Goal: Task Accomplishment & Management: Manage account settings

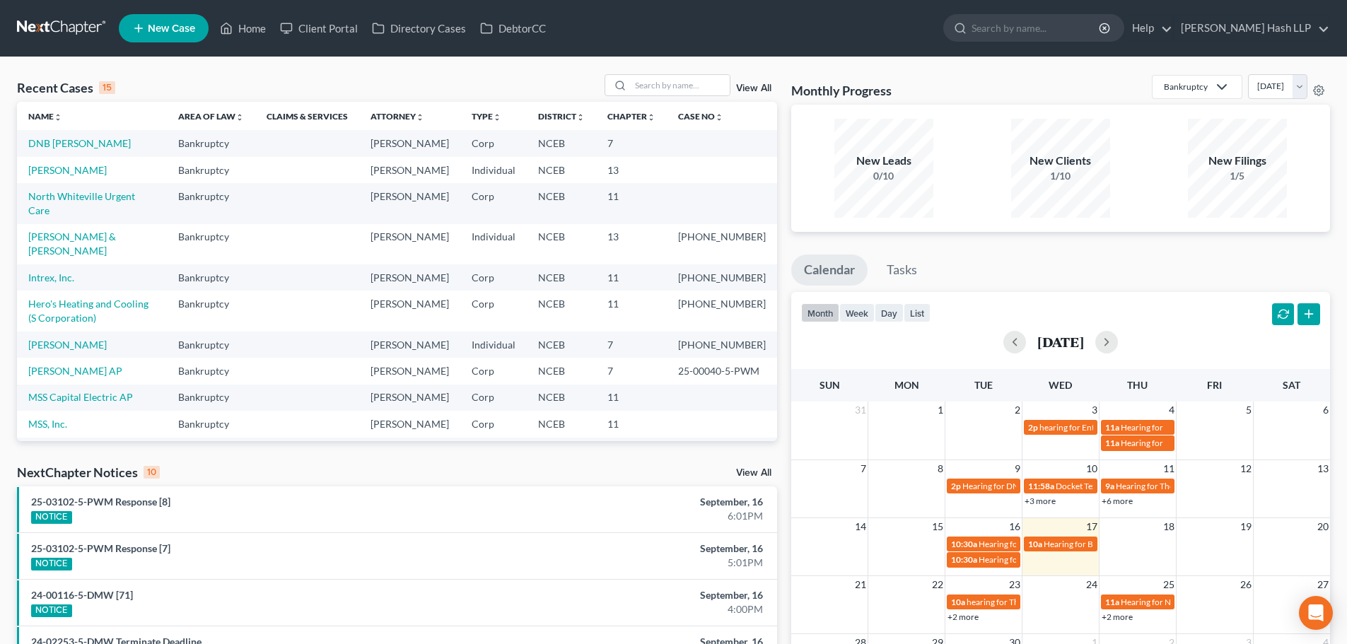
click at [745, 470] on link "View All" at bounding box center [753, 473] width 35 height 10
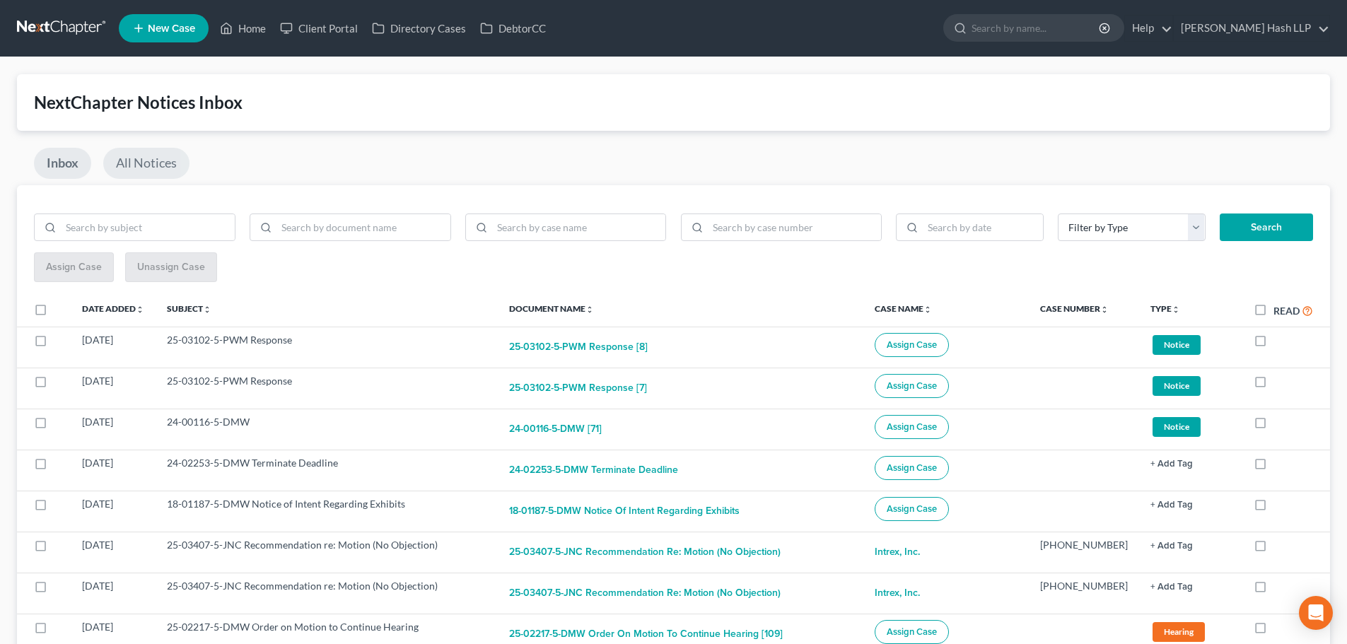
click at [144, 165] on link "All Notices" at bounding box center [146, 163] width 86 height 31
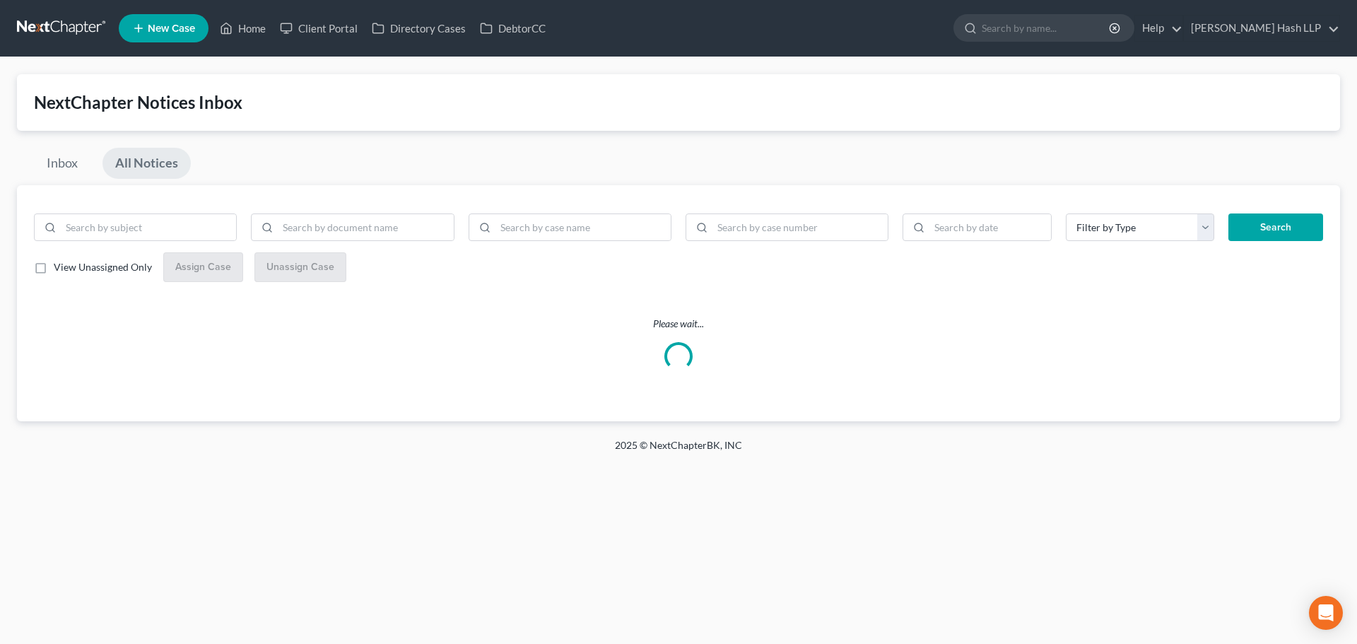
click at [54, 268] on label "View Unassigned Only" at bounding box center [103, 267] width 98 height 14
click at [59, 268] on input "View Unassigned Only" at bounding box center [63, 264] width 9 height 9
checkbox input "true"
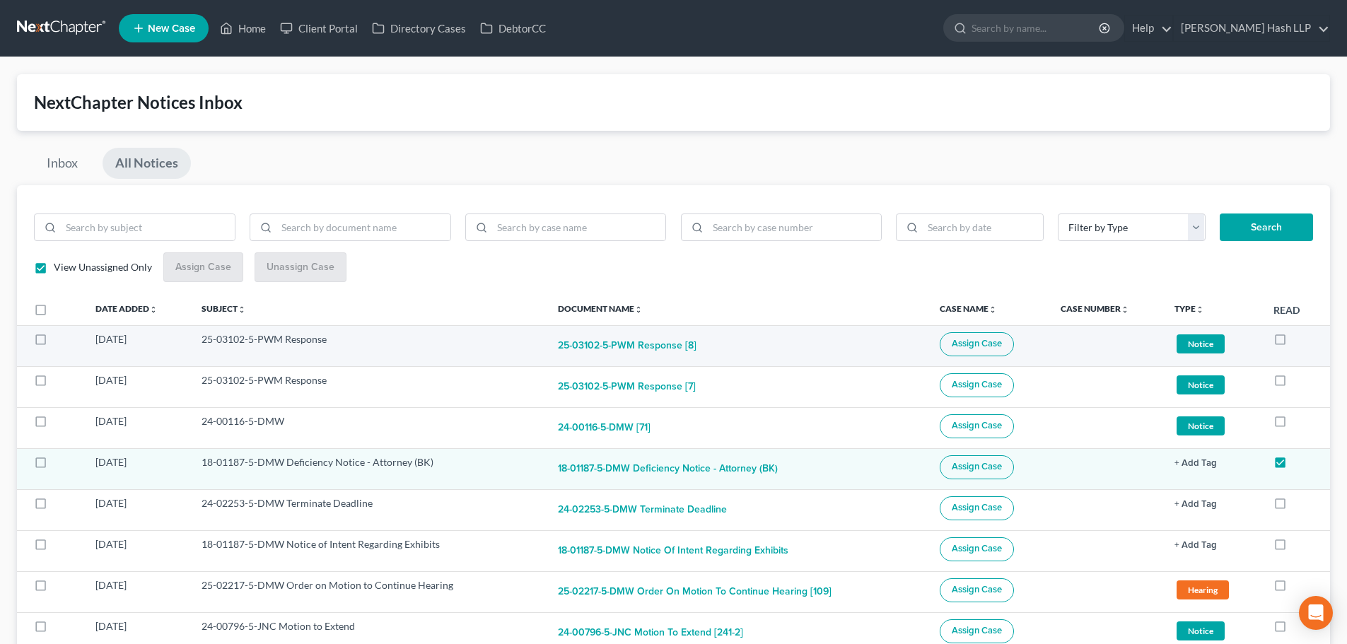
click at [54, 343] on label at bounding box center [54, 343] width 0 height 0
click at [59, 341] on input "checkbox" at bounding box center [63, 336] width 9 height 9
checkbox input "true"
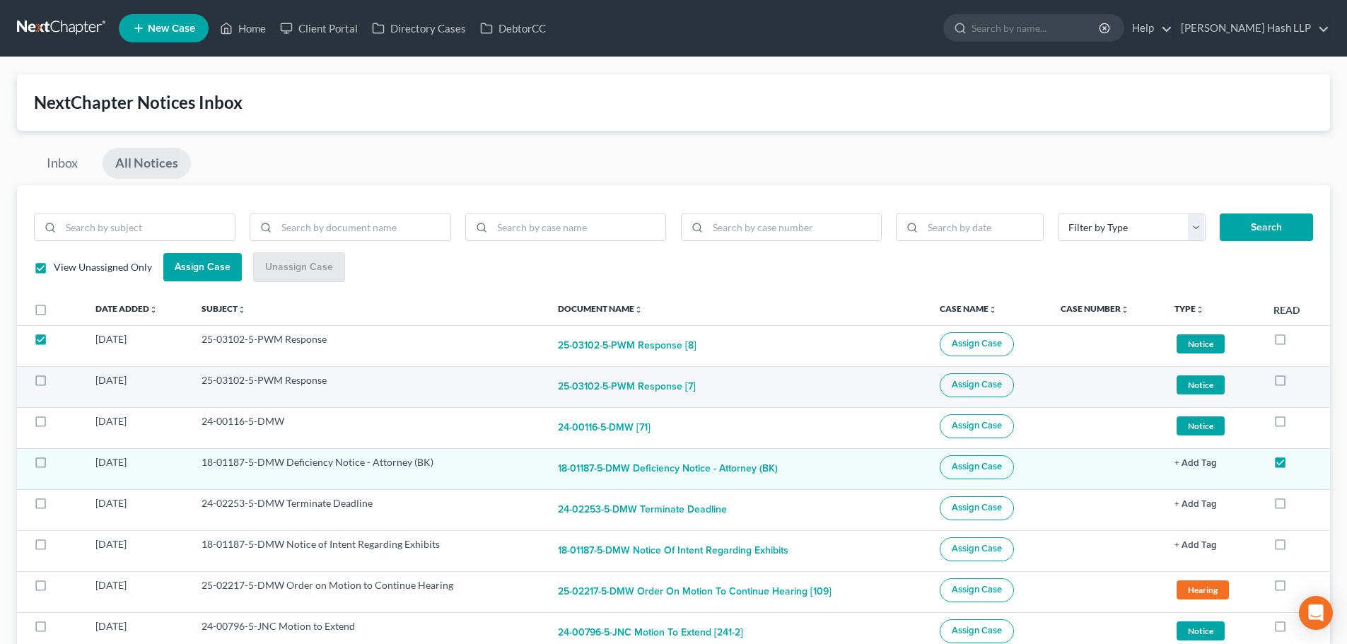
click at [54, 384] on label at bounding box center [54, 384] width 0 height 0
click at [59, 382] on input "checkbox" at bounding box center [63, 377] width 9 height 9
checkbox input "true"
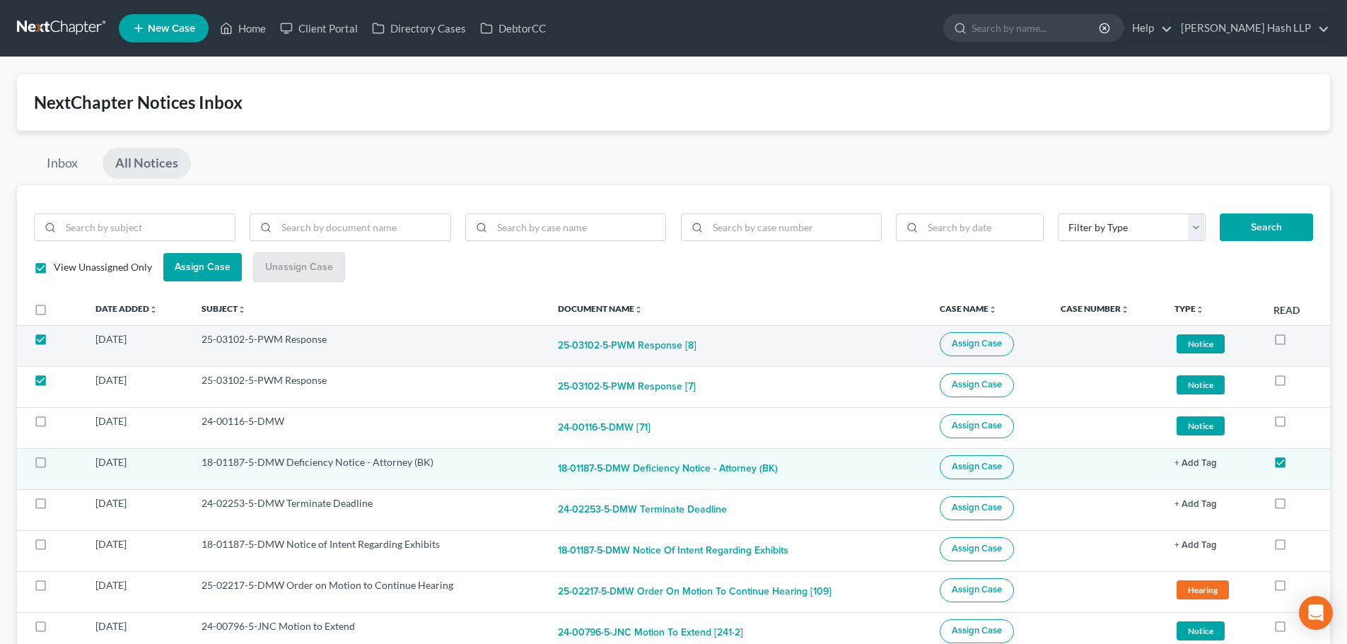
click at [979, 337] on button "Assign Case" at bounding box center [976, 344] width 74 height 24
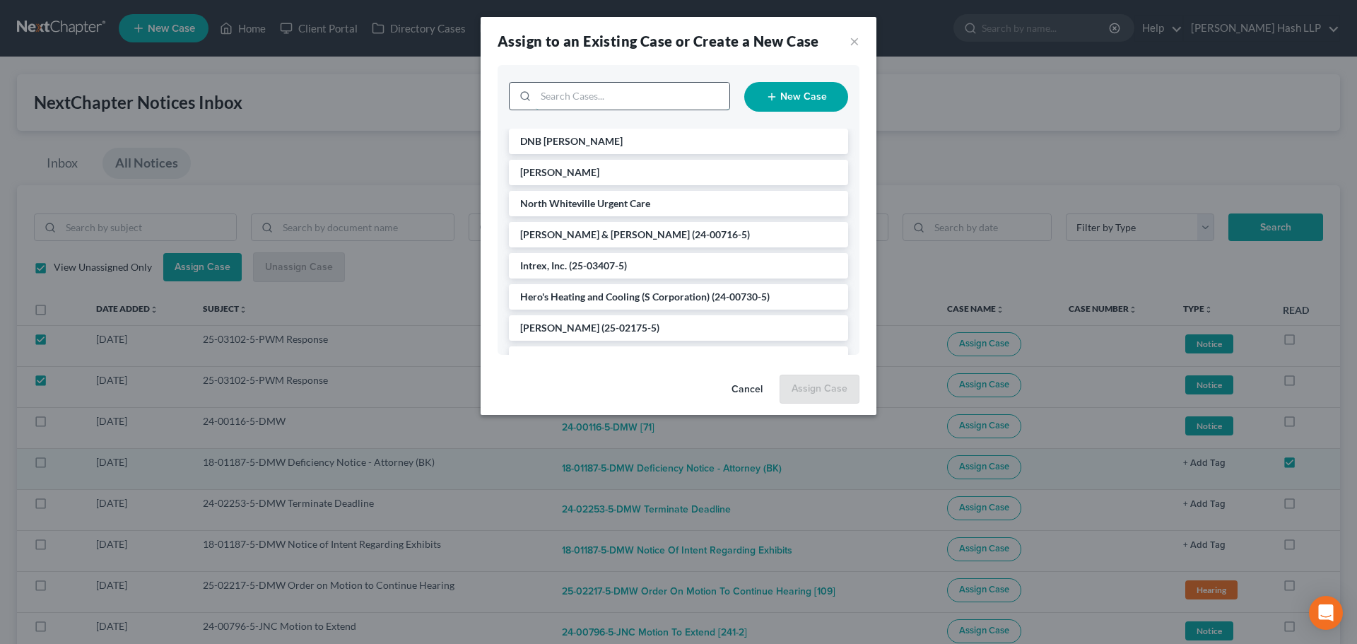
click at [565, 100] on input "search" at bounding box center [633, 96] width 194 height 27
type input "bulk"
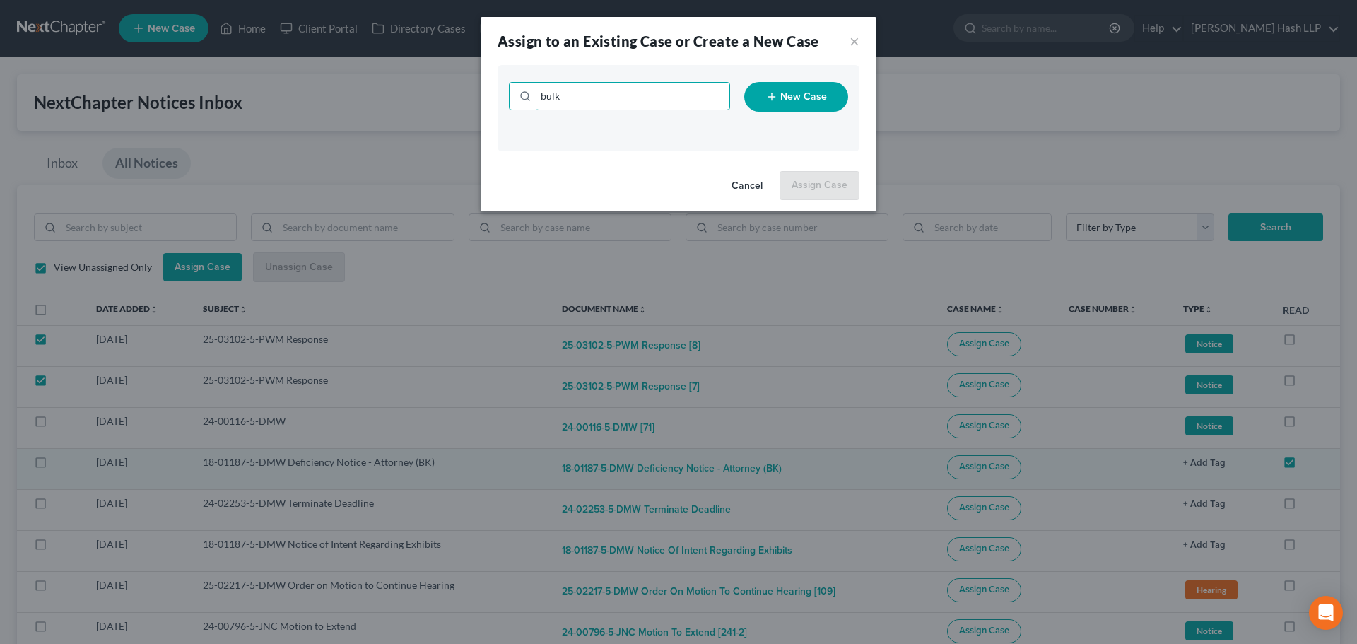
click at [567, 100] on input "bulk" at bounding box center [633, 96] width 194 height 27
type input "bull c"
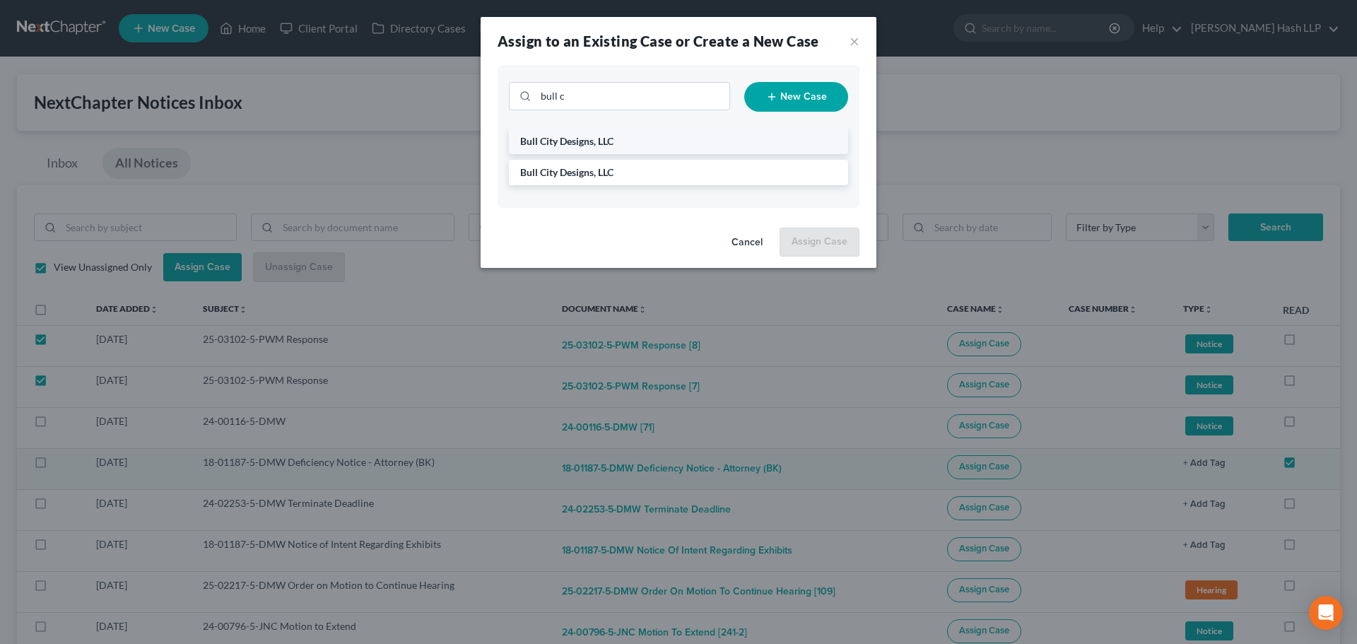
click at [572, 139] on span "Bull City Designs, LLC" at bounding box center [566, 141] width 93 height 12
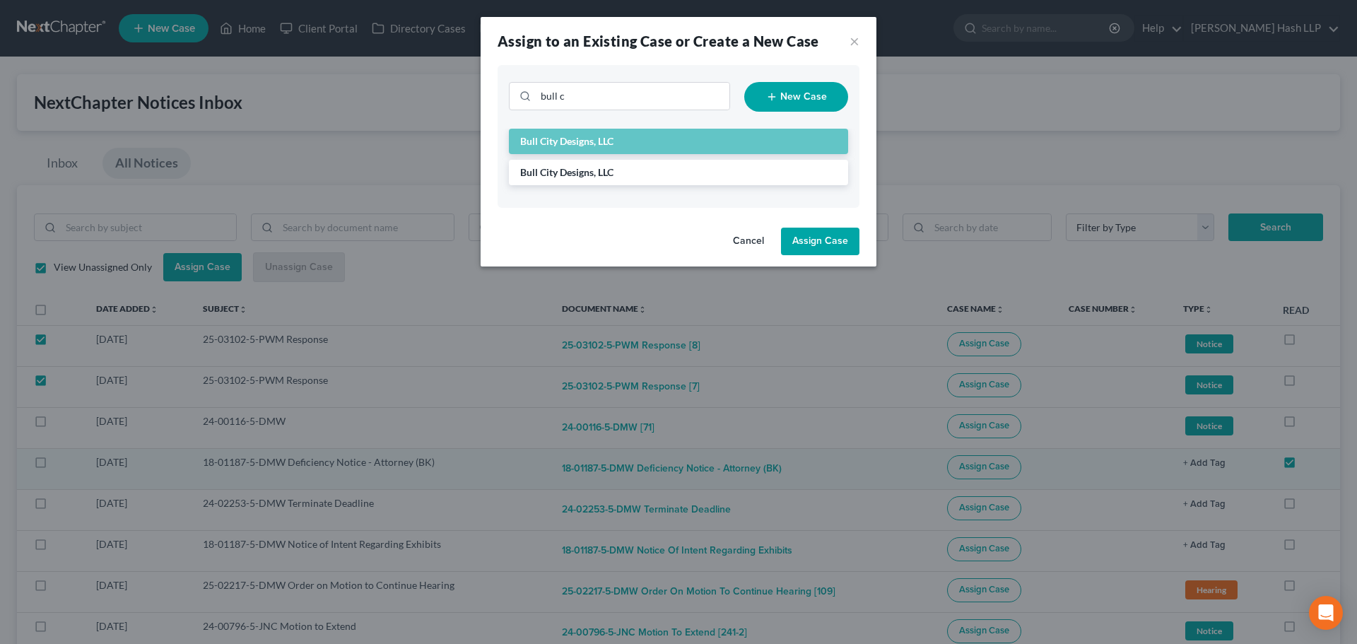
click at [815, 240] on button "Assign Case" at bounding box center [820, 242] width 78 height 28
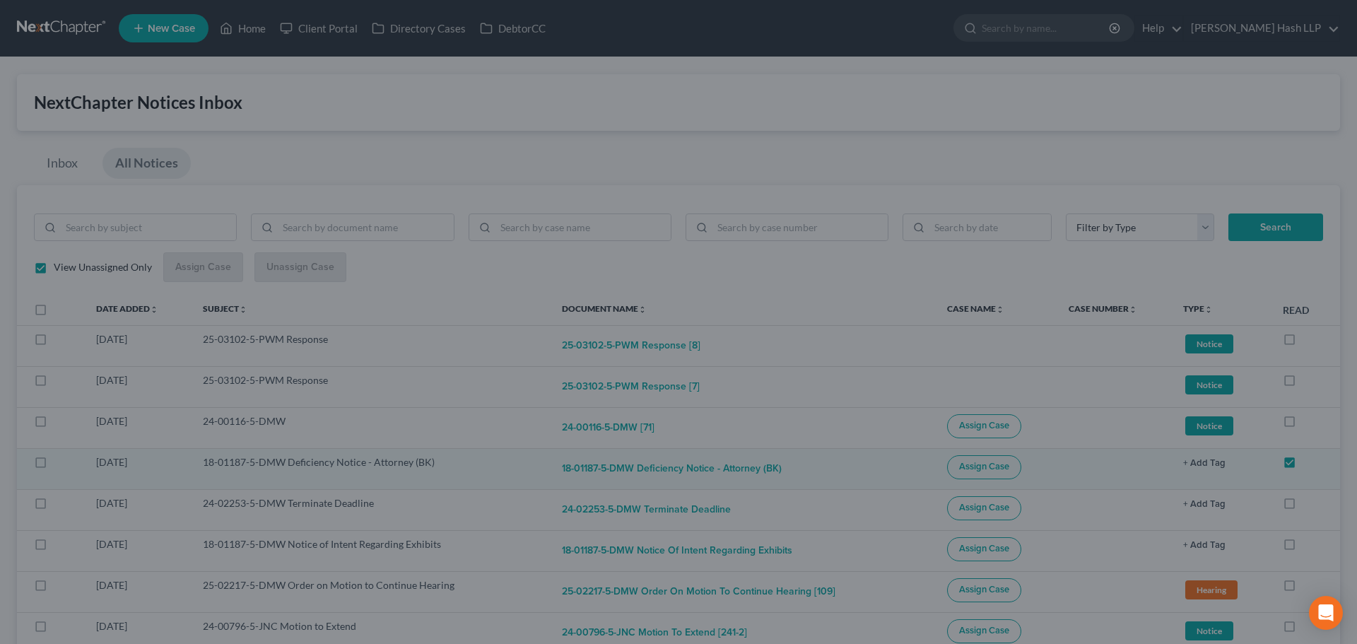
checkbox input "false"
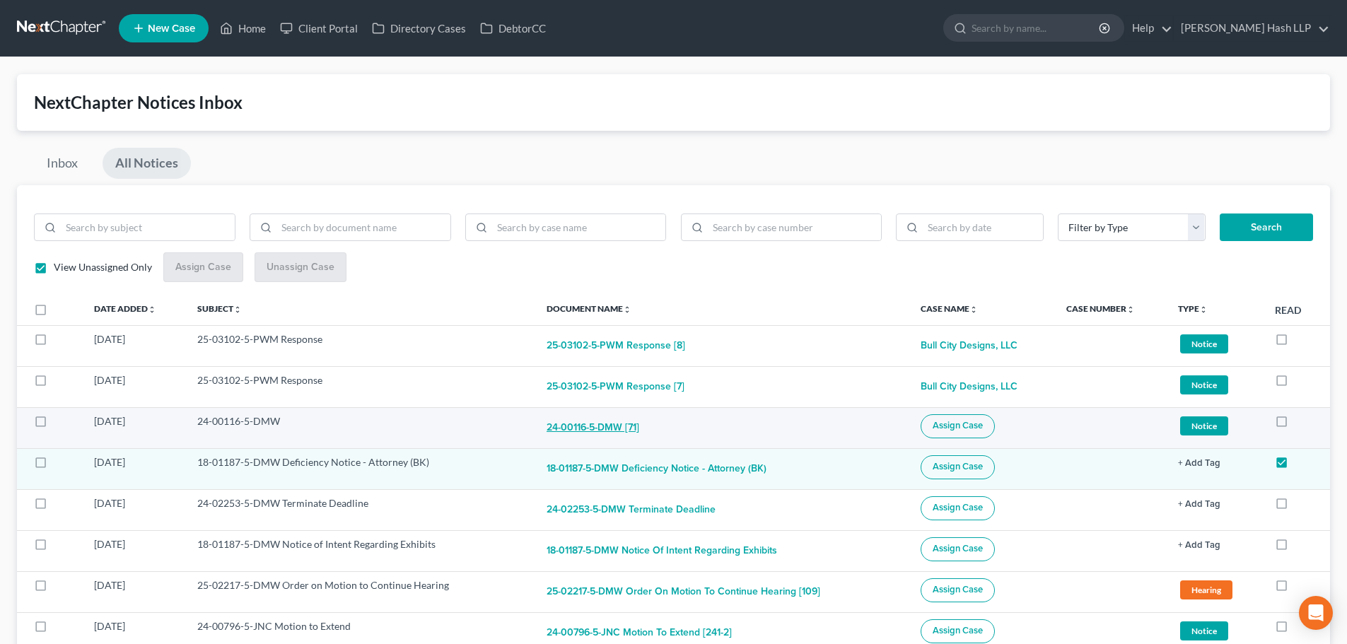
click at [603, 427] on button "24-00116-5-DMW [71]" at bounding box center [592, 428] width 93 height 28
checkbox input "true"
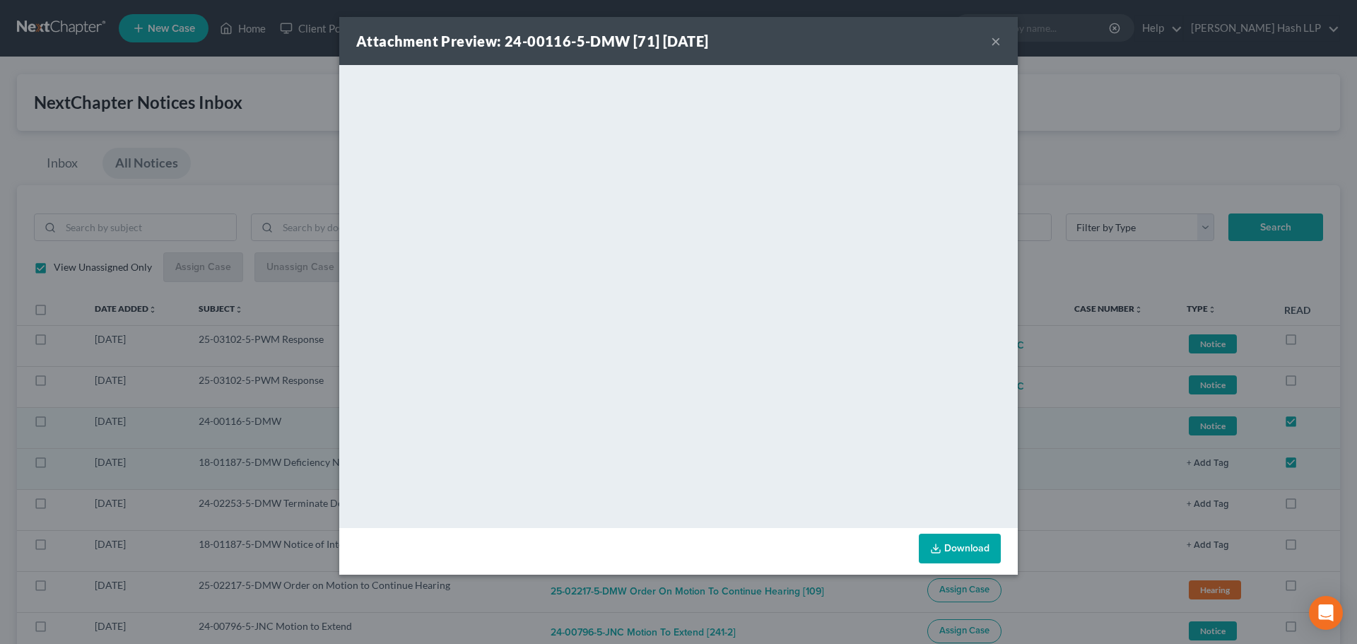
click at [997, 37] on button "×" at bounding box center [996, 41] width 10 height 17
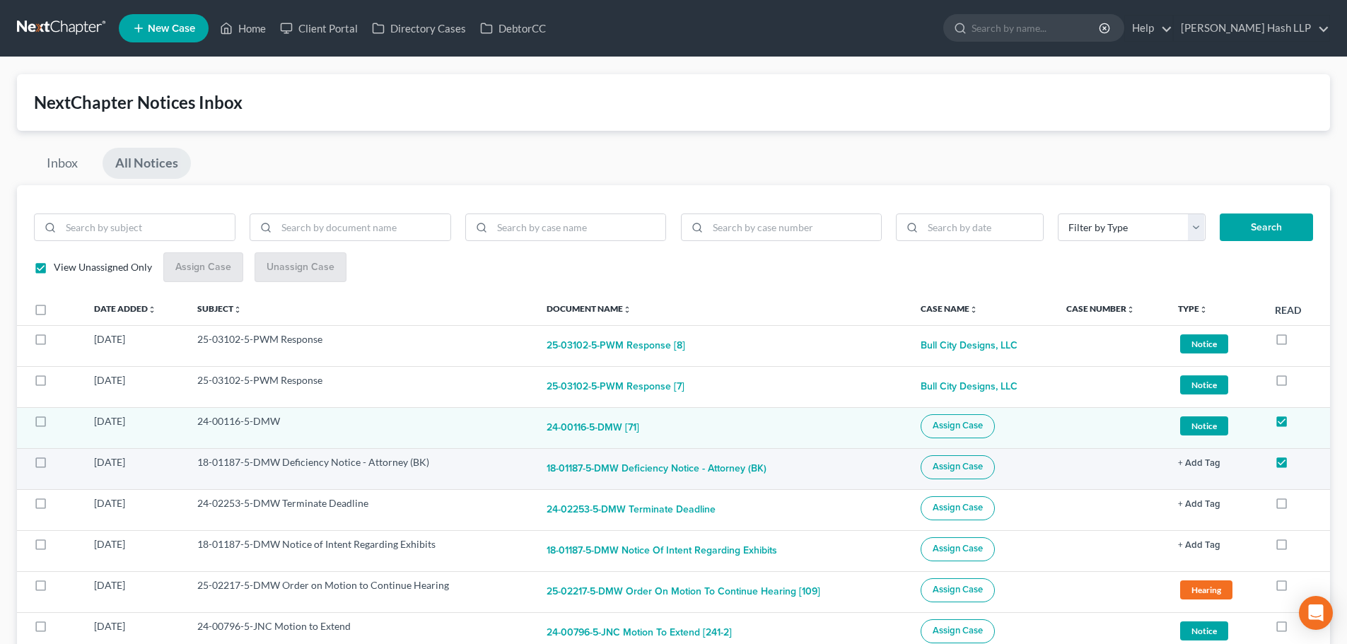
scroll to position [71, 0]
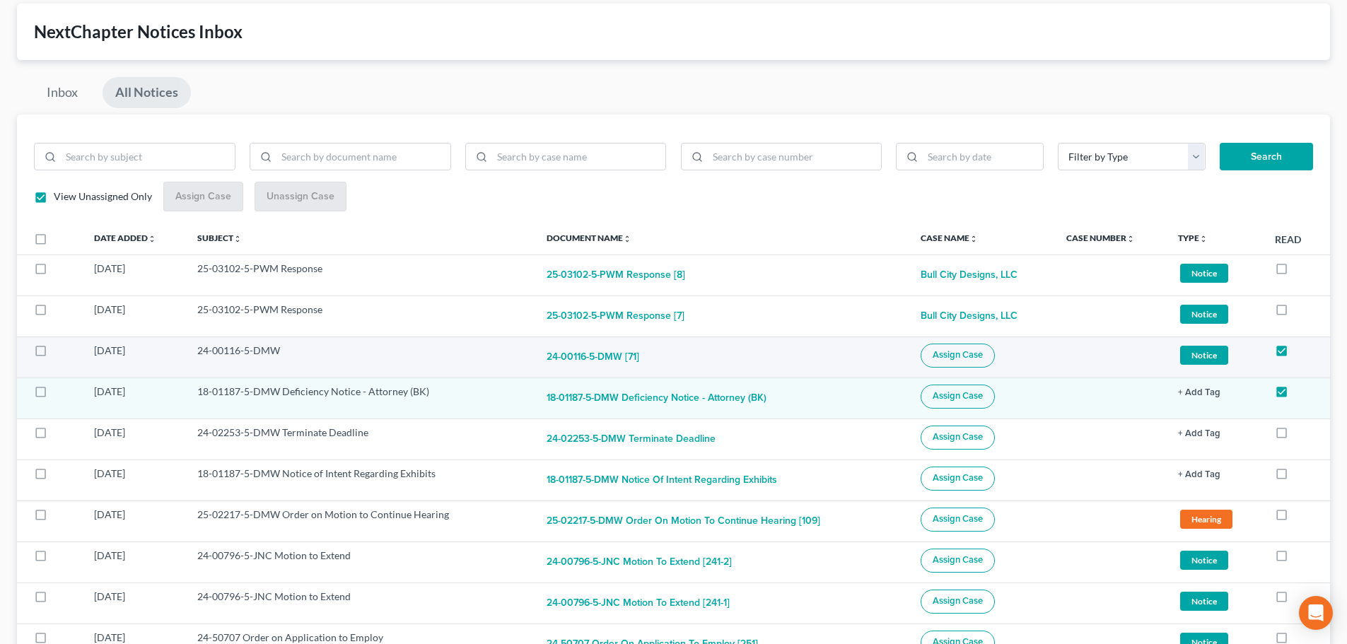
click at [954, 356] on span "Assign Case" at bounding box center [957, 354] width 50 height 11
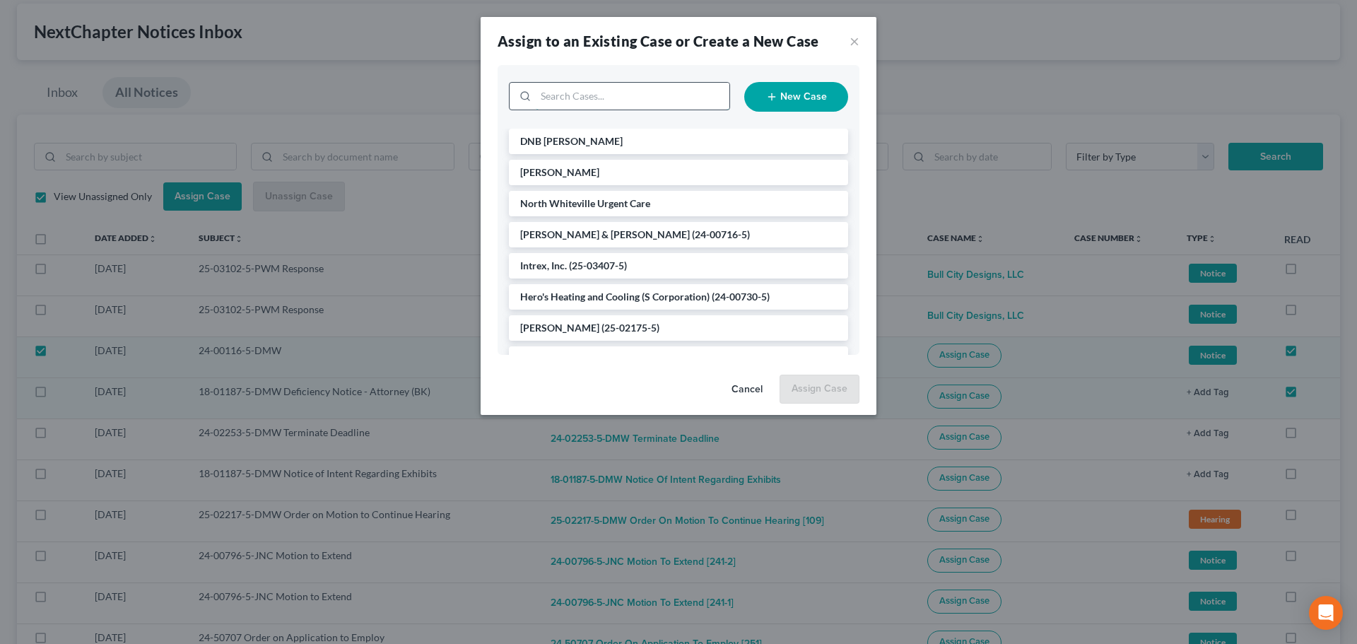
click at [581, 104] on input "search" at bounding box center [633, 96] width 194 height 27
click at [582, 133] on li "DNB [PERSON_NAME]" at bounding box center [678, 141] width 339 height 25
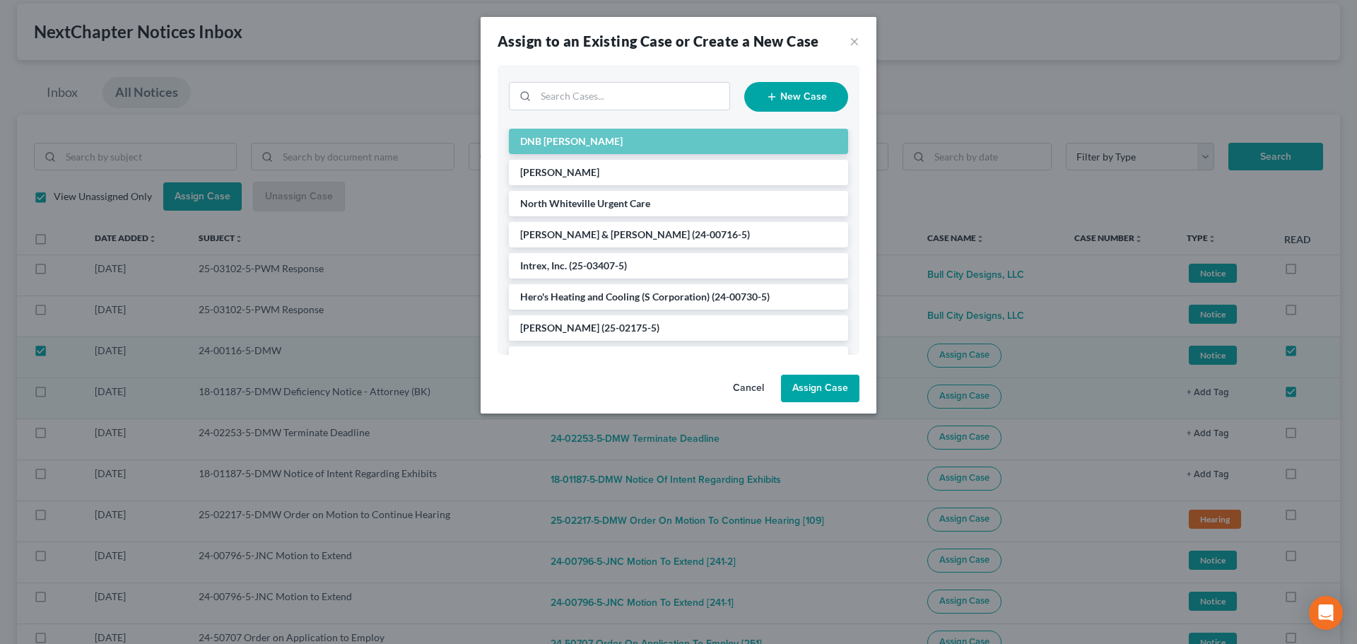
click at [813, 388] on button "Assign Case" at bounding box center [820, 389] width 78 height 28
checkbox input "false"
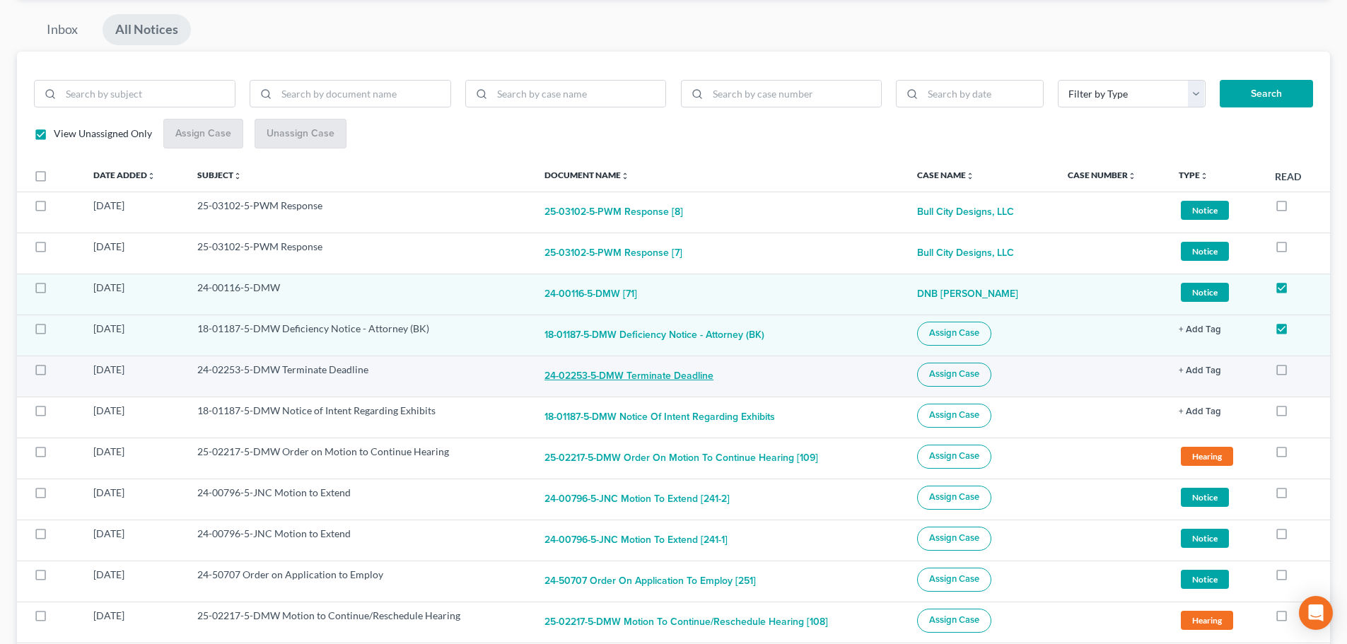
scroll to position [141, 0]
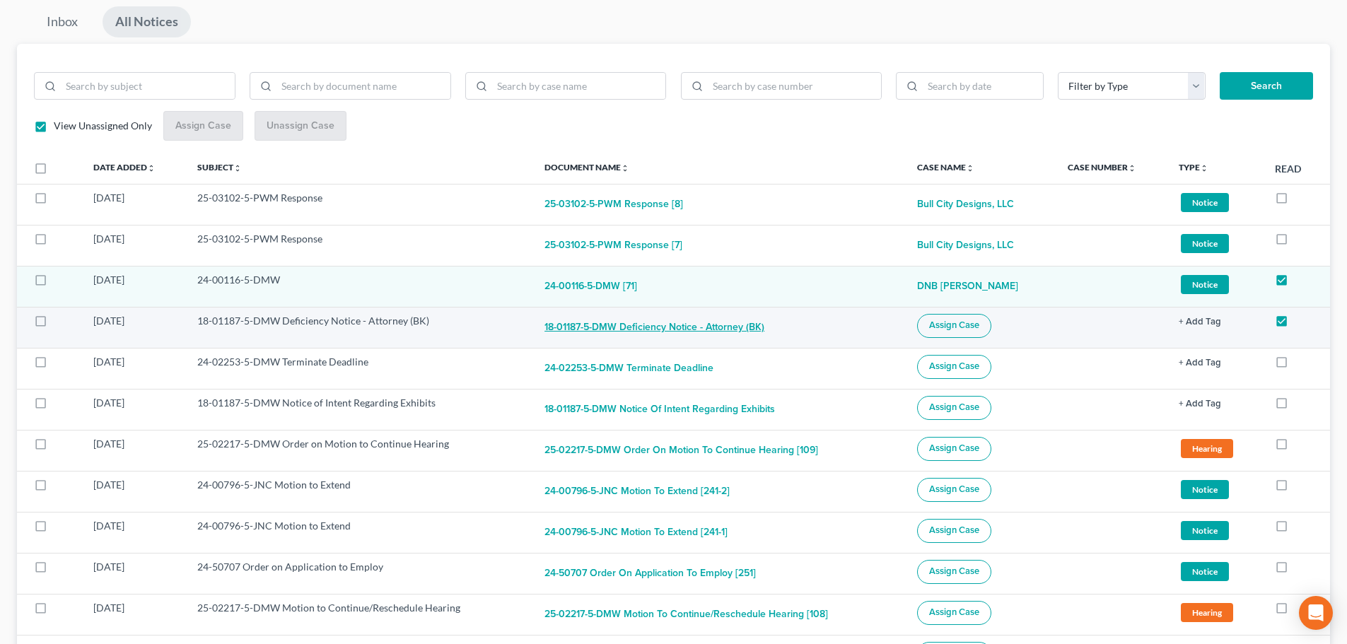
click at [608, 329] on button "18-01187-5-DMW Deficiency Notice - Attorney (BK)" at bounding box center [654, 328] width 220 height 28
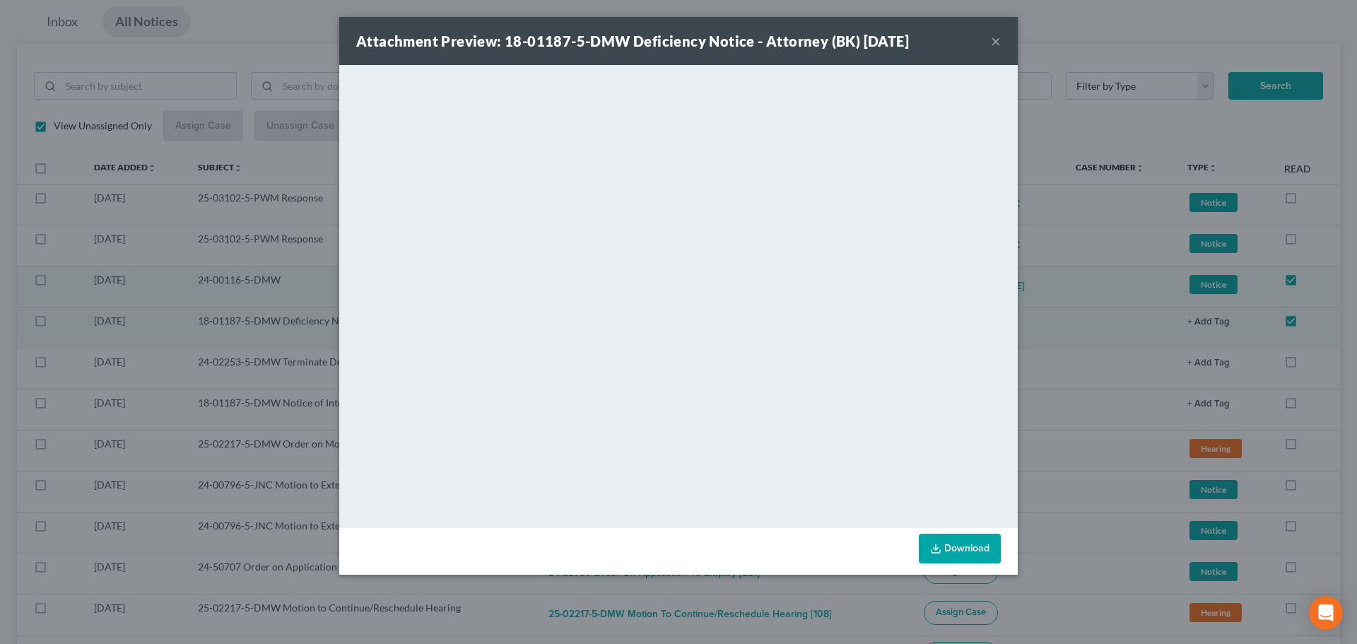
click at [993, 39] on button "×" at bounding box center [996, 41] width 10 height 17
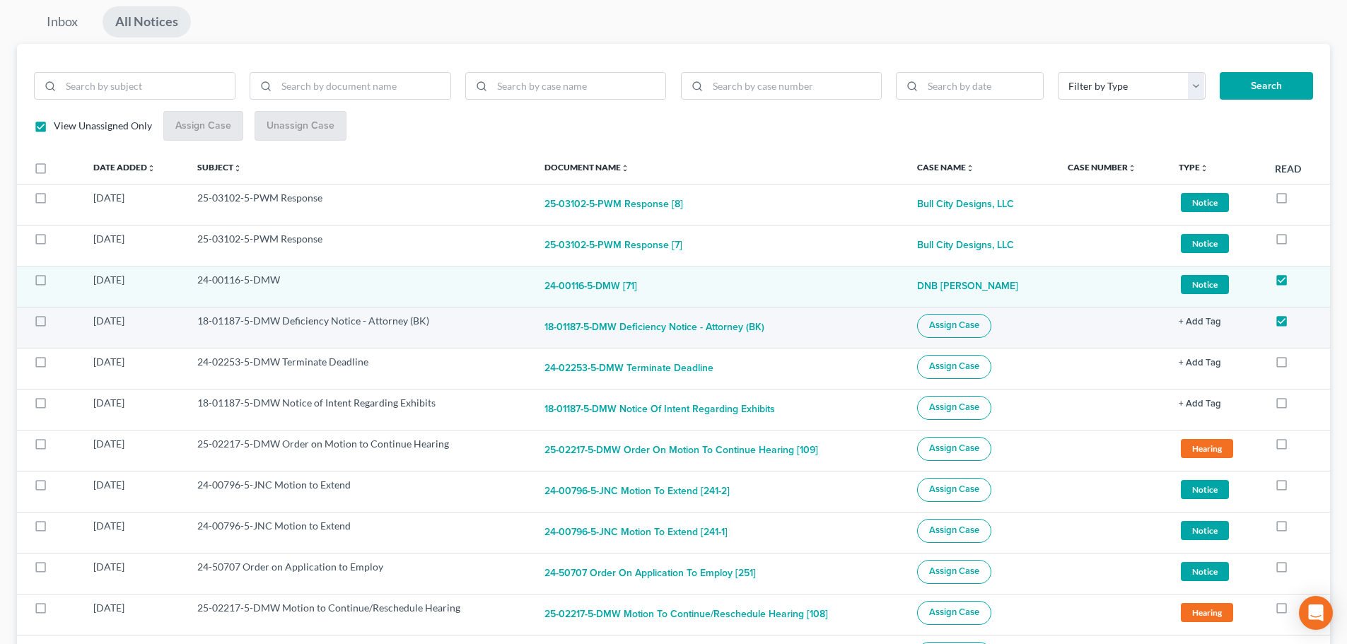
drag, startPoint x: 40, startPoint y: 322, endPoint x: 54, endPoint y: 329, distance: 15.5
click at [54, 324] on label at bounding box center [54, 324] width 0 height 0
click at [59, 322] on input "checkbox" at bounding box center [63, 318] width 9 height 9
checkbox input "true"
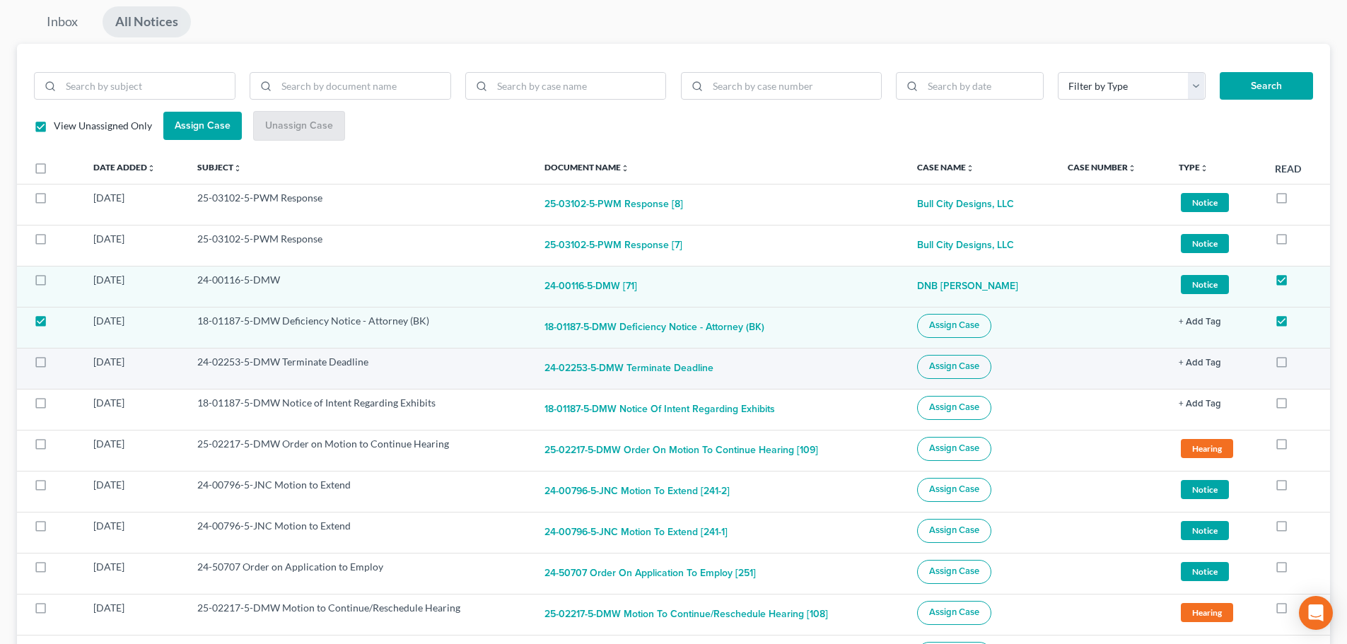
scroll to position [212, 0]
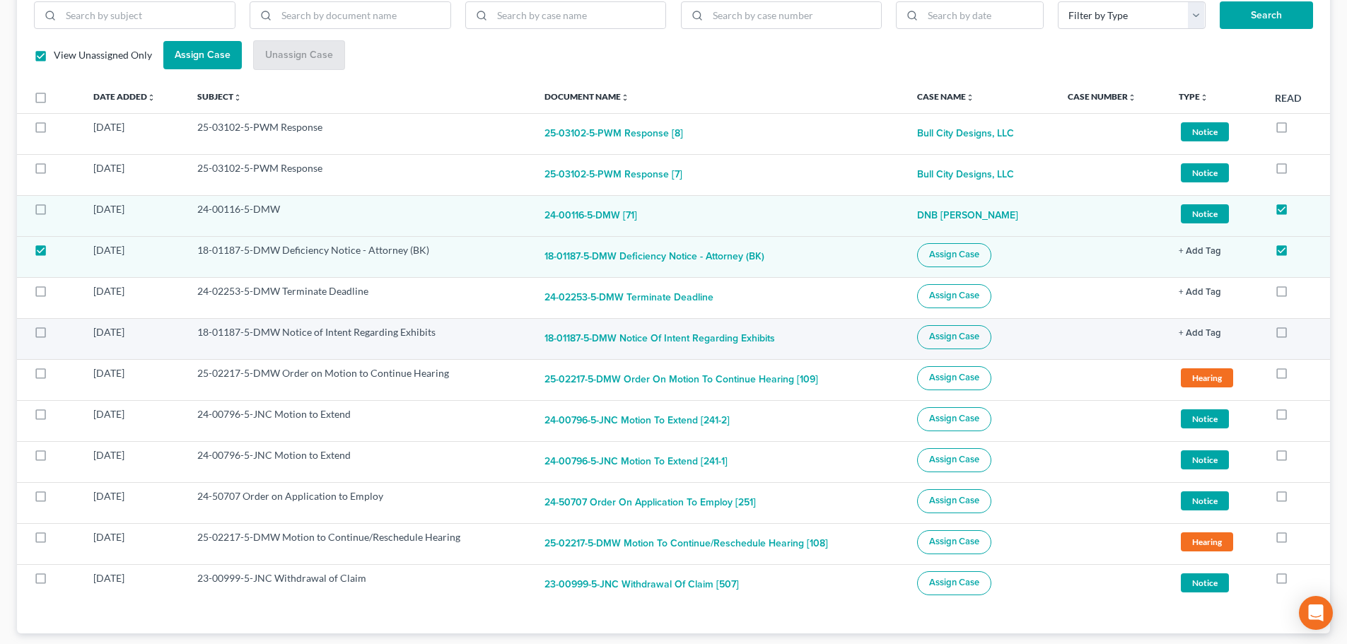
click at [54, 336] on label at bounding box center [54, 336] width 0 height 0
click at [59, 334] on input "checkbox" at bounding box center [63, 329] width 9 height 9
checkbox input "true"
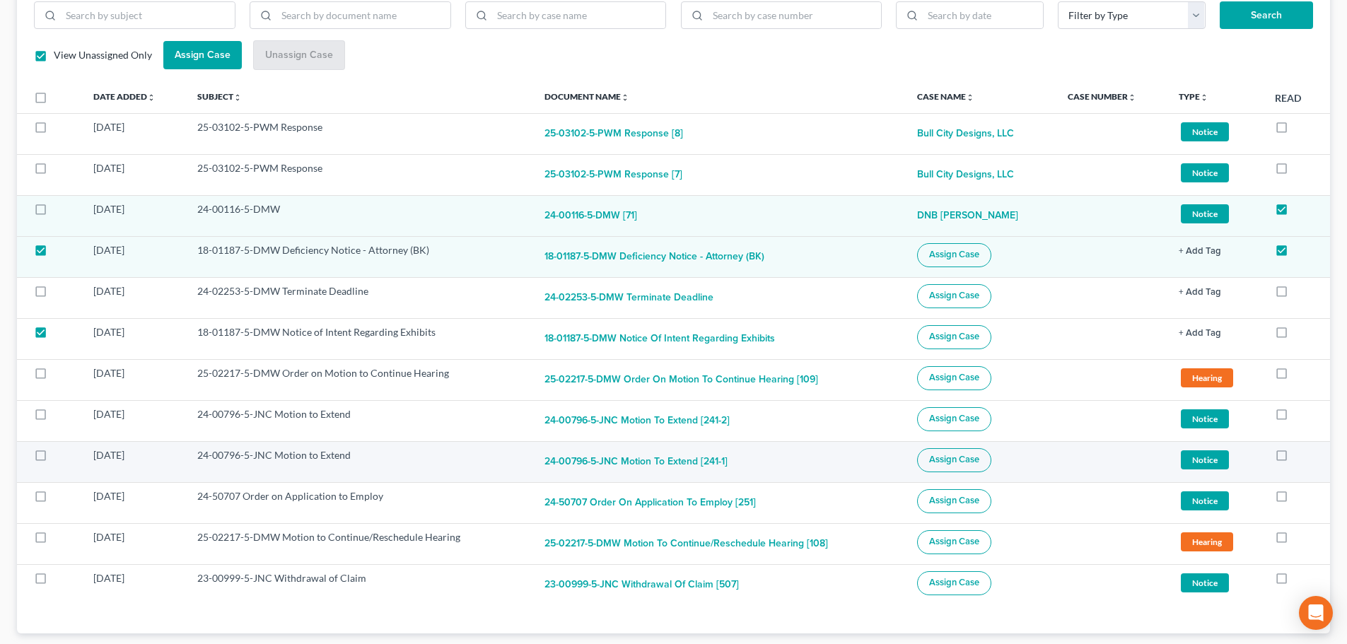
scroll to position [244, 0]
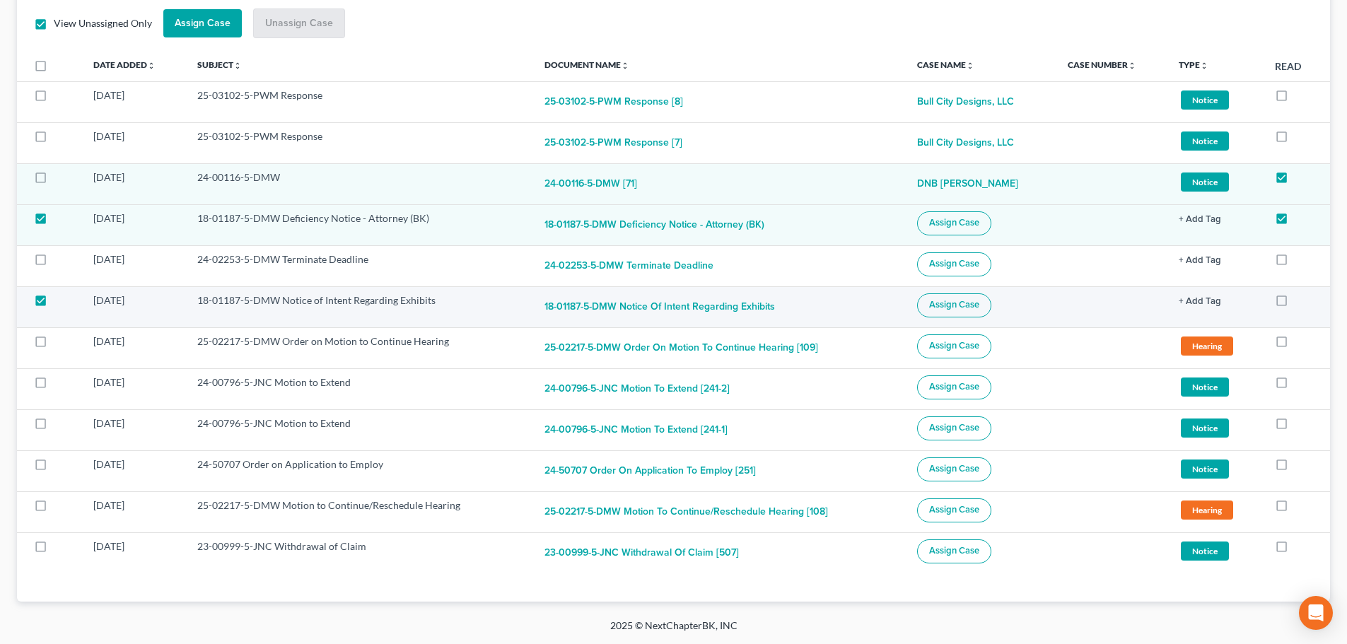
click at [929, 304] on span "Assign Case" at bounding box center [954, 304] width 50 height 11
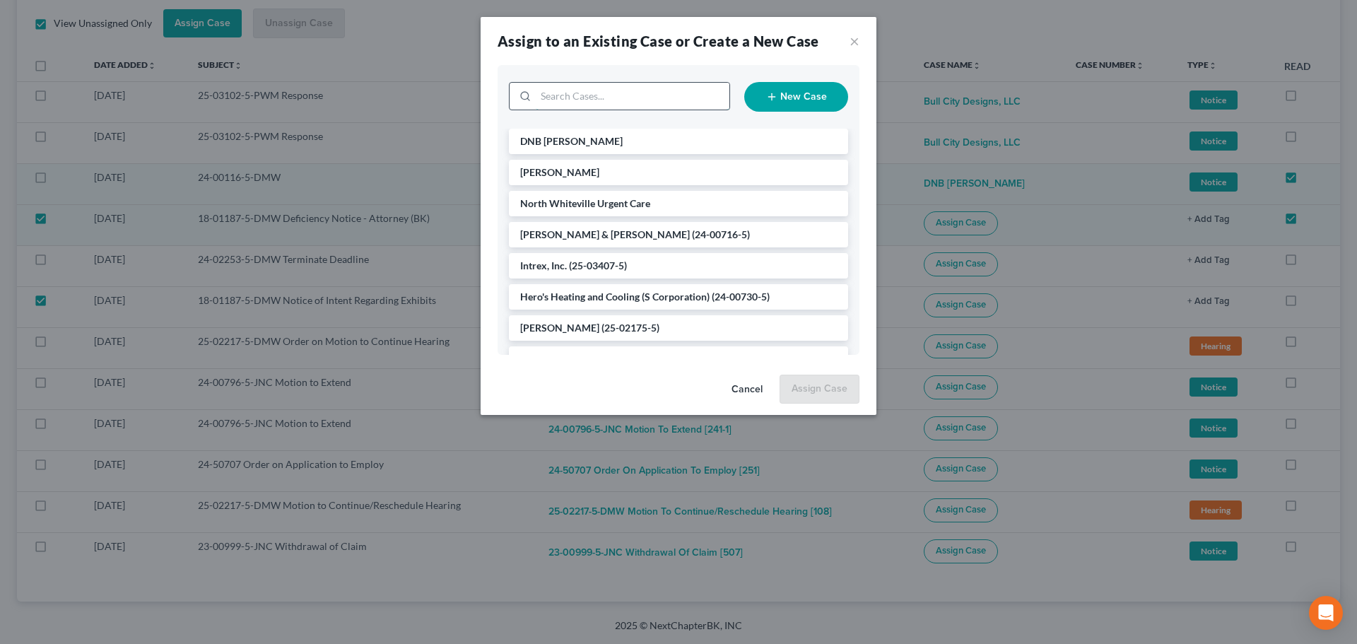
drag, startPoint x: 599, startPoint y: 100, endPoint x: 607, endPoint y: 100, distance: 7.8
click at [600, 100] on input "search" at bounding box center [633, 96] width 194 height 27
type input "[PERSON_NAME]"
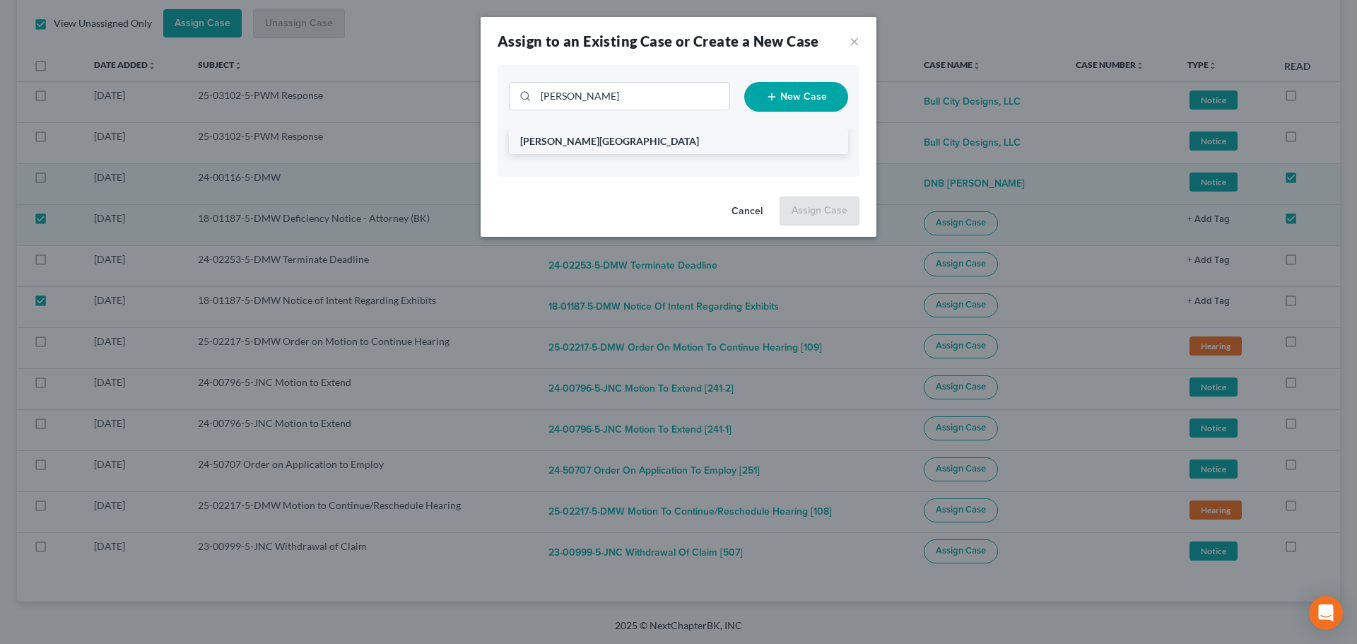
drag, startPoint x: 582, startPoint y: 140, endPoint x: 626, endPoint y: 150, distance: 44.9
click at [585, 140] on span "[PERSON_NAME][GEOGRAPHIC_DATA]" at bounding box center [609, 141] width 179 height 12
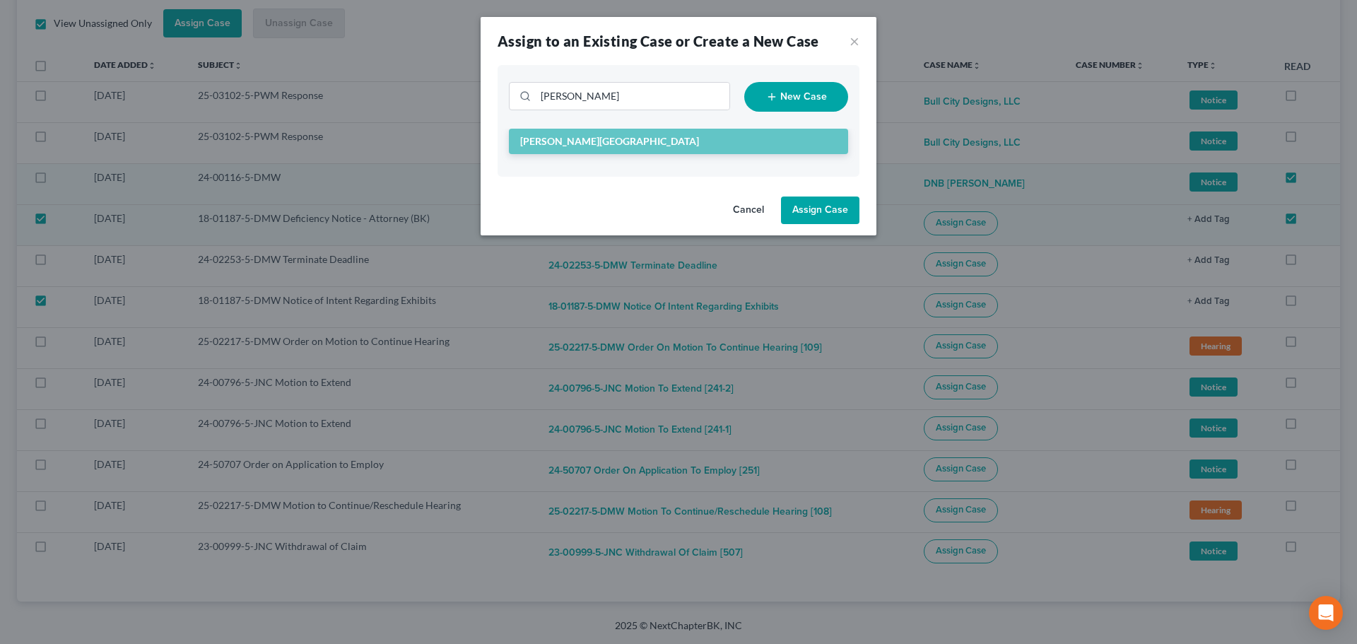
click at [826, 213] on button "Assign Case" at bounding box center [820, 211] width 78 height 28
checkbox input "false"
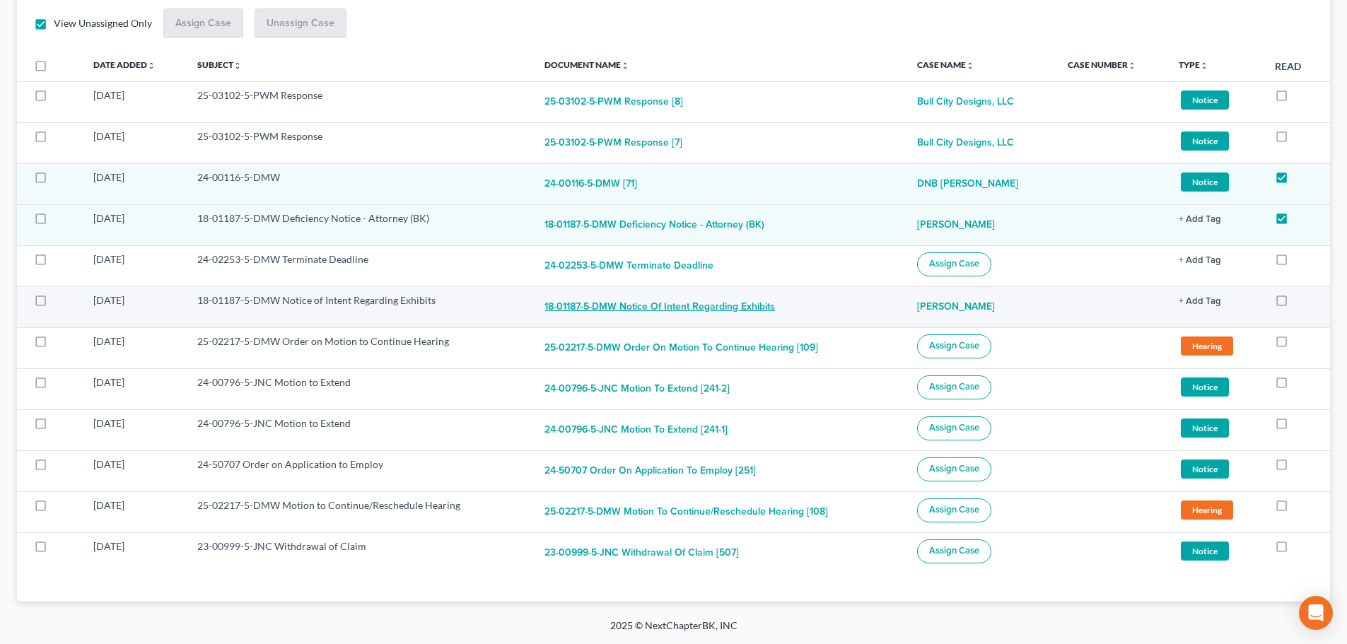
click at [706, 305] on button "18-01187-5-DMW Notice of Intent Regarding Exhibits" at bounding box center [659, 307] width 230 height 28
checkbox input "true"
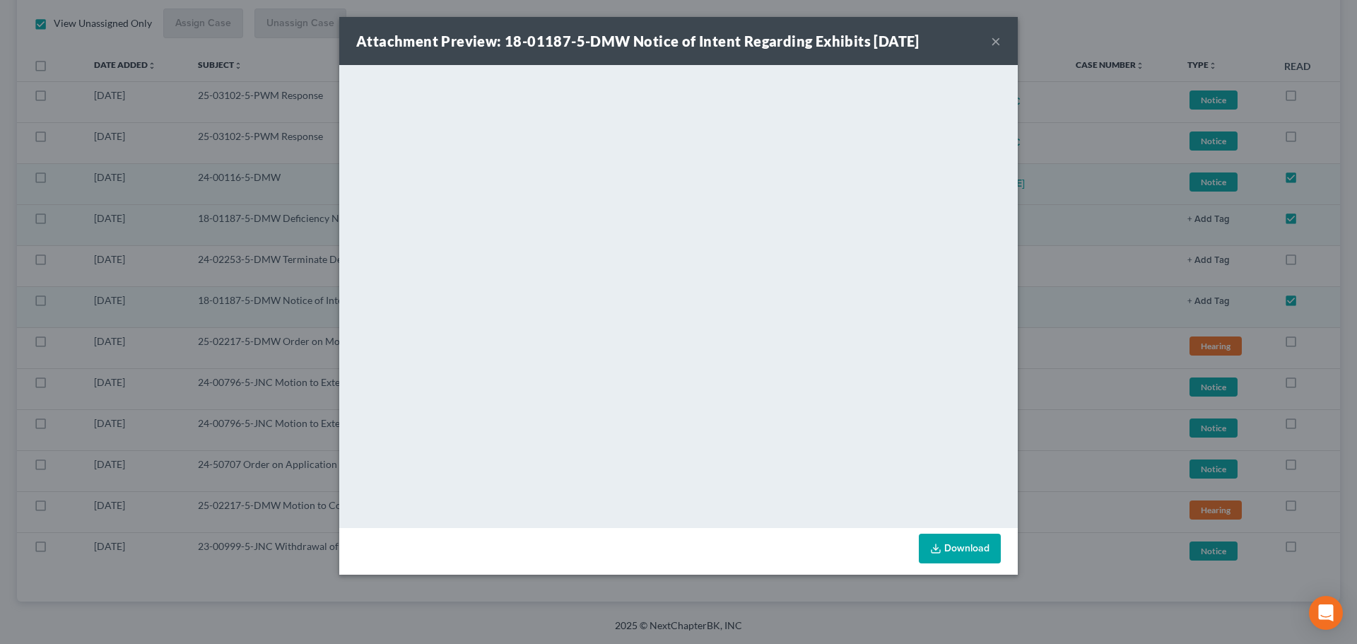
click at [995, 41] on button "×" at bounding box center [996, 41] width 10 height 17
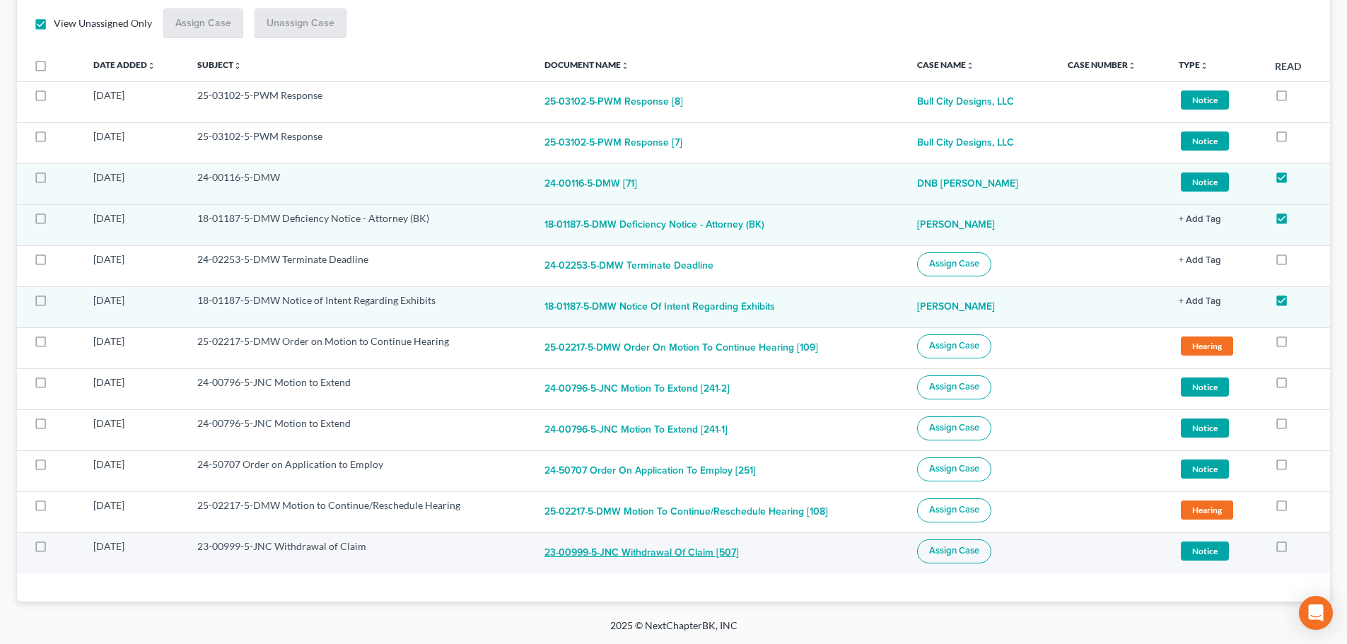
click at [600, 558] on button "23-00999-5-JNC Withdrawal of Claim [507]" at bounding box center [641, 553] width 194 height 28
checkbox input "true"
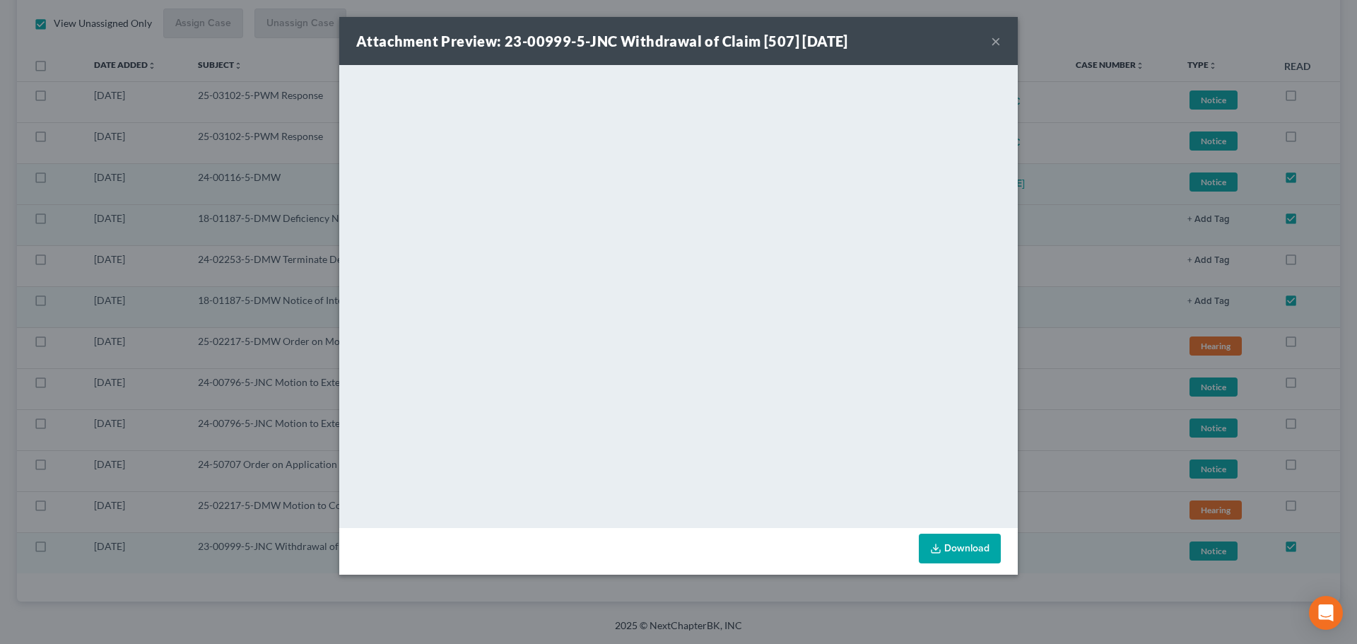
click at [996, 40] on button "×" at bounding box center [996, 41] width 10 height 17
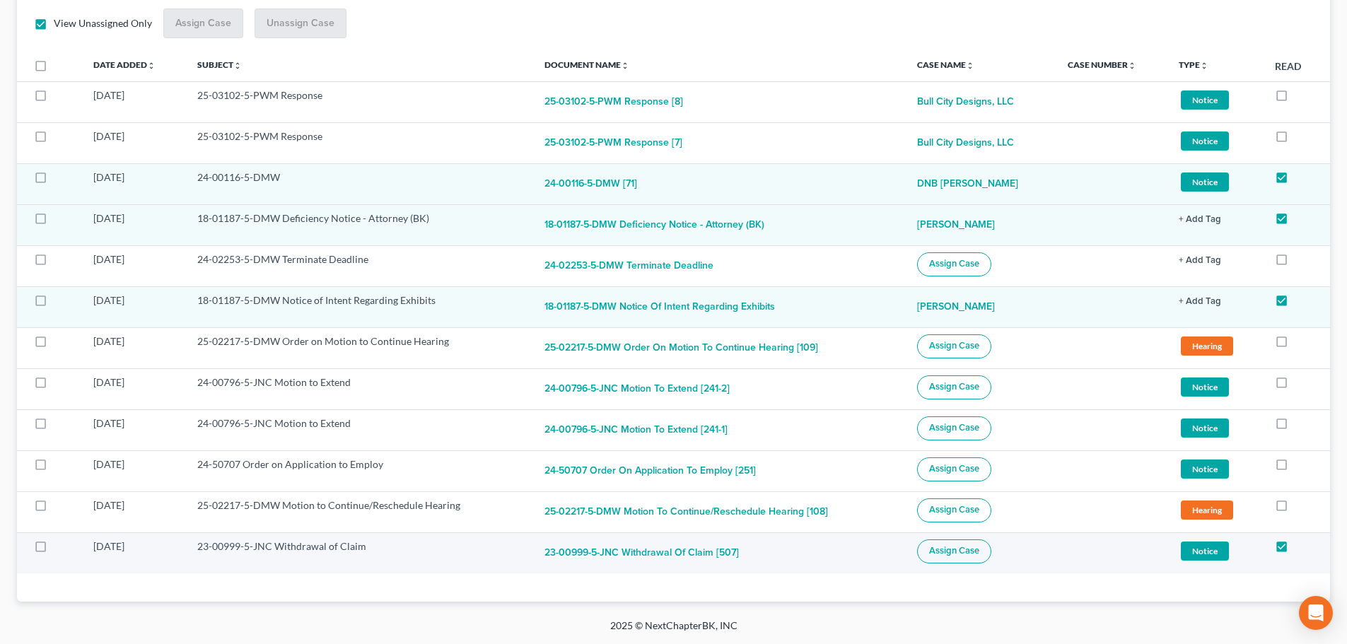
click at [932, 549] on span "Assign Case" at bounding box center [954, 550] width 50 height 11
checkbox input "true"
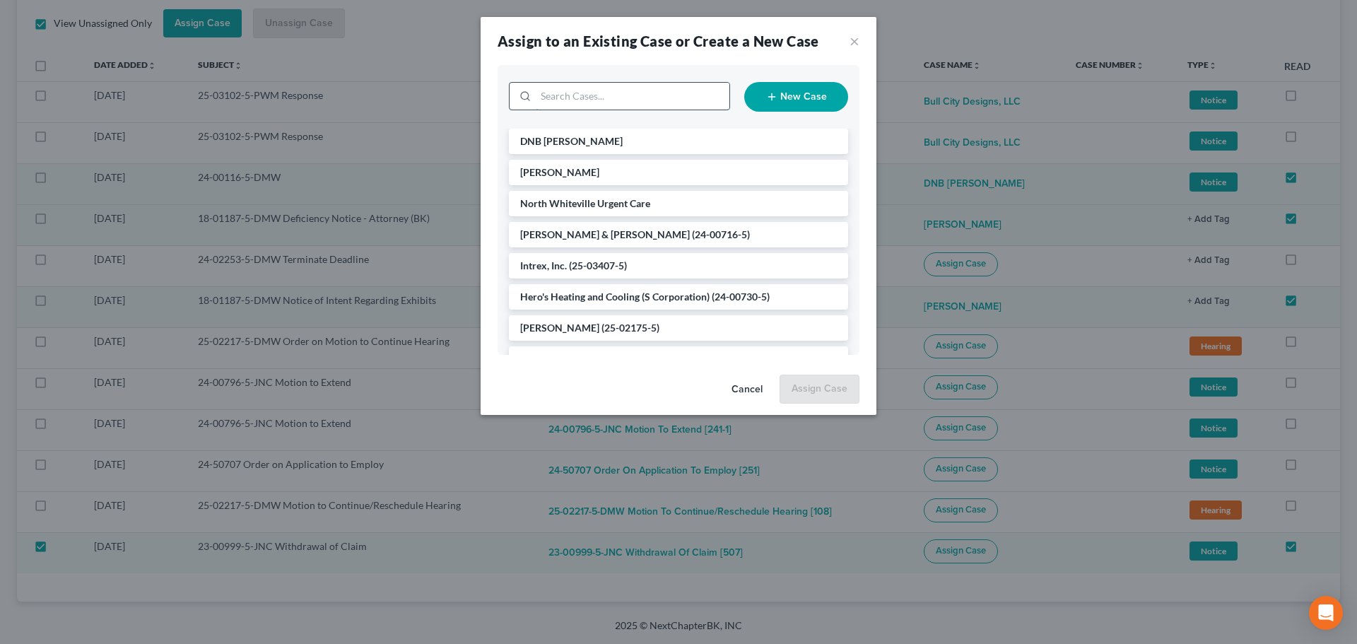
click at [602, 100] on input "search" at bounding box center [633, 96] width 194 height 27
type input "coven"
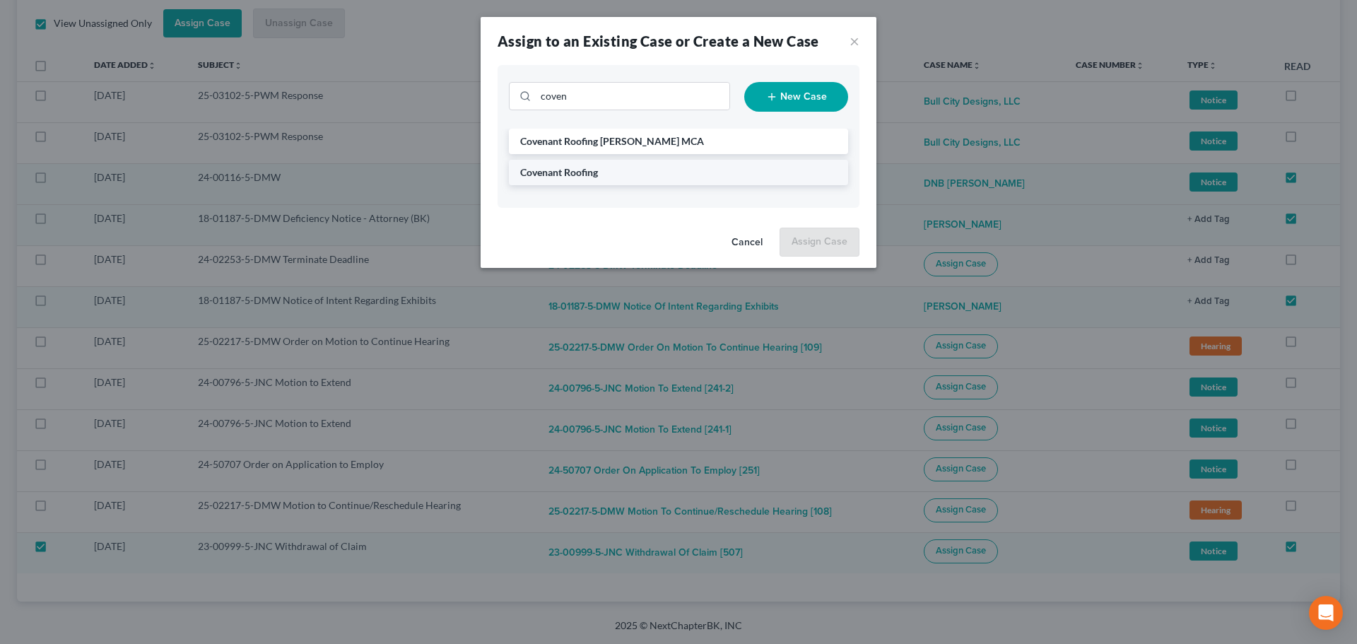
click at [570, 172] on span "Covenant Roofing" at bounding box center [559, 172] width 78 height 12
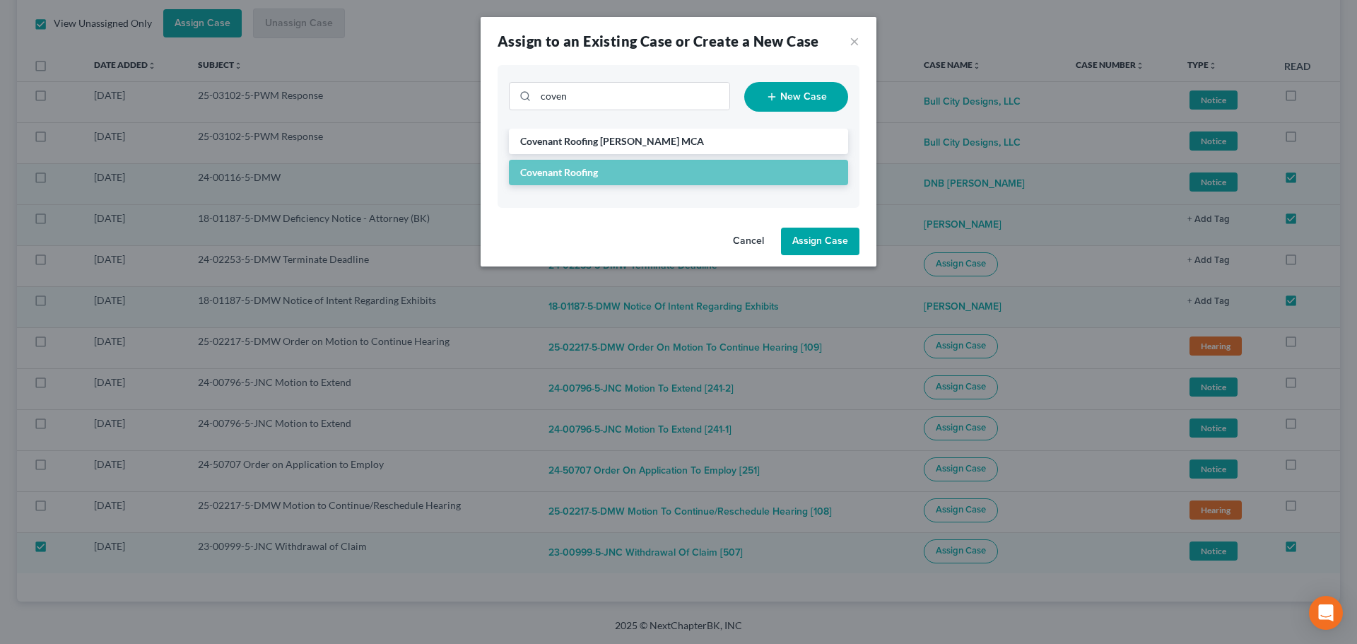
click at [811, 245] on button "Assign Case" at bounding box center [820, 242] width 78 height 28
checkbox input "false"
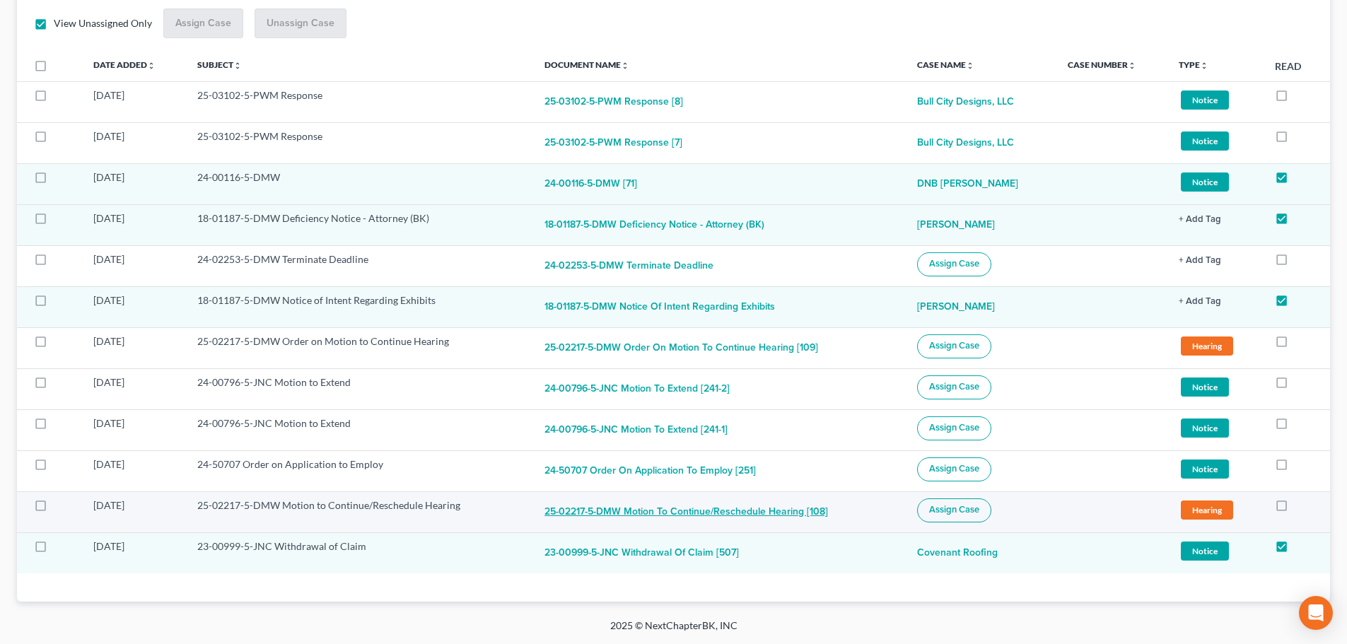
click at [723, 515] on button "25-02217-5-DMW Motion to Continue/Reschedule Hearing [108]" at bounding box center [685, 512] width 283 height 28
checkbox input "true"
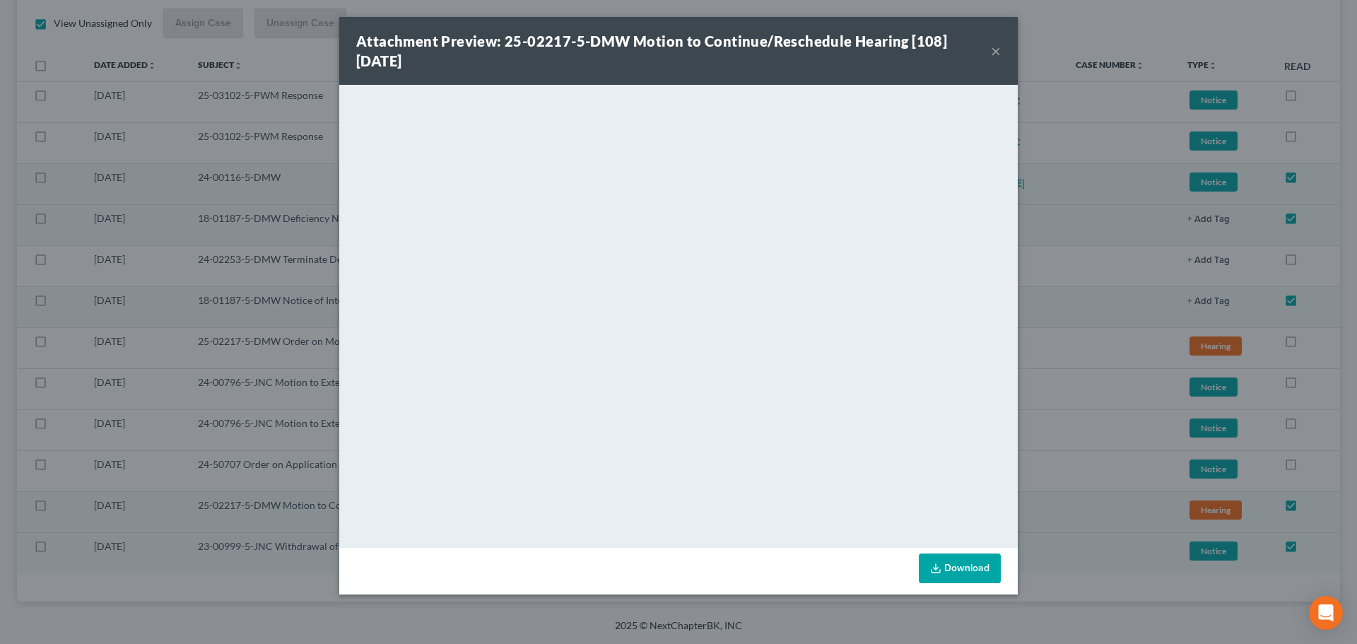
click at [995, 46] on button "×" at bounding box center [996, 50] width 10 height 17
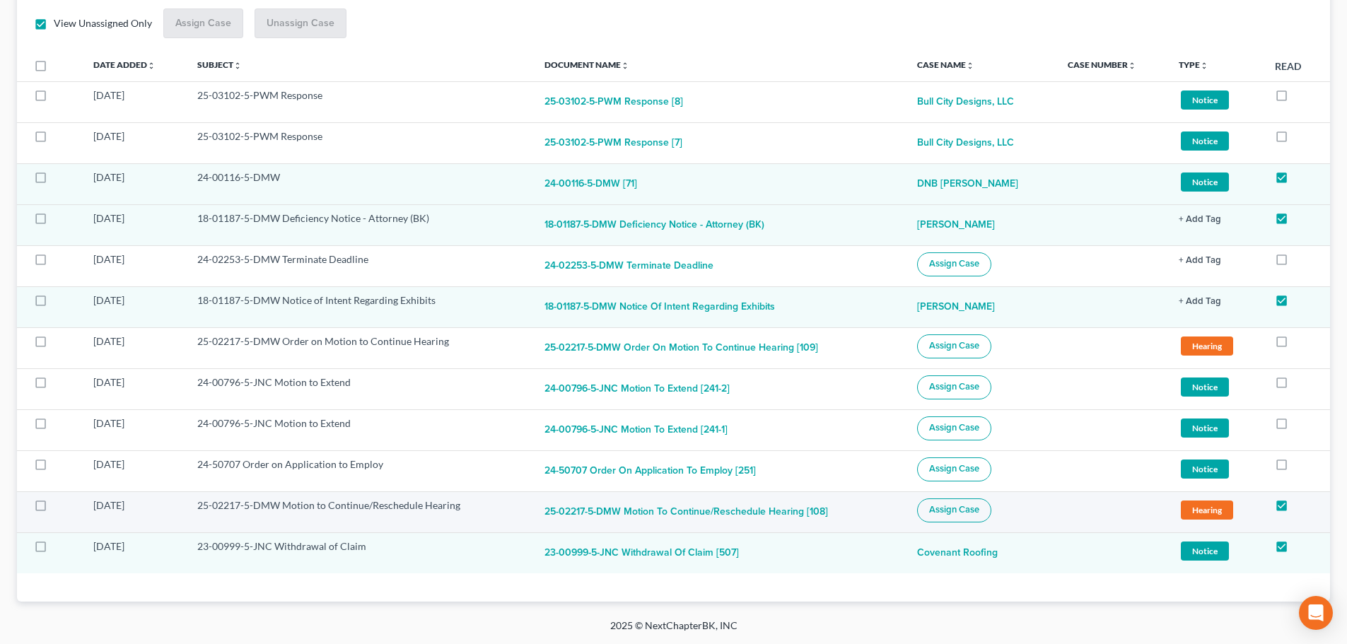
click at [54, 509] on label at bounding box center [54, 509] width 0 height 0
click at [59, 503] on input "checkbox" at bounding box center [63, 502] width 9 height 9
checkbox input "true"
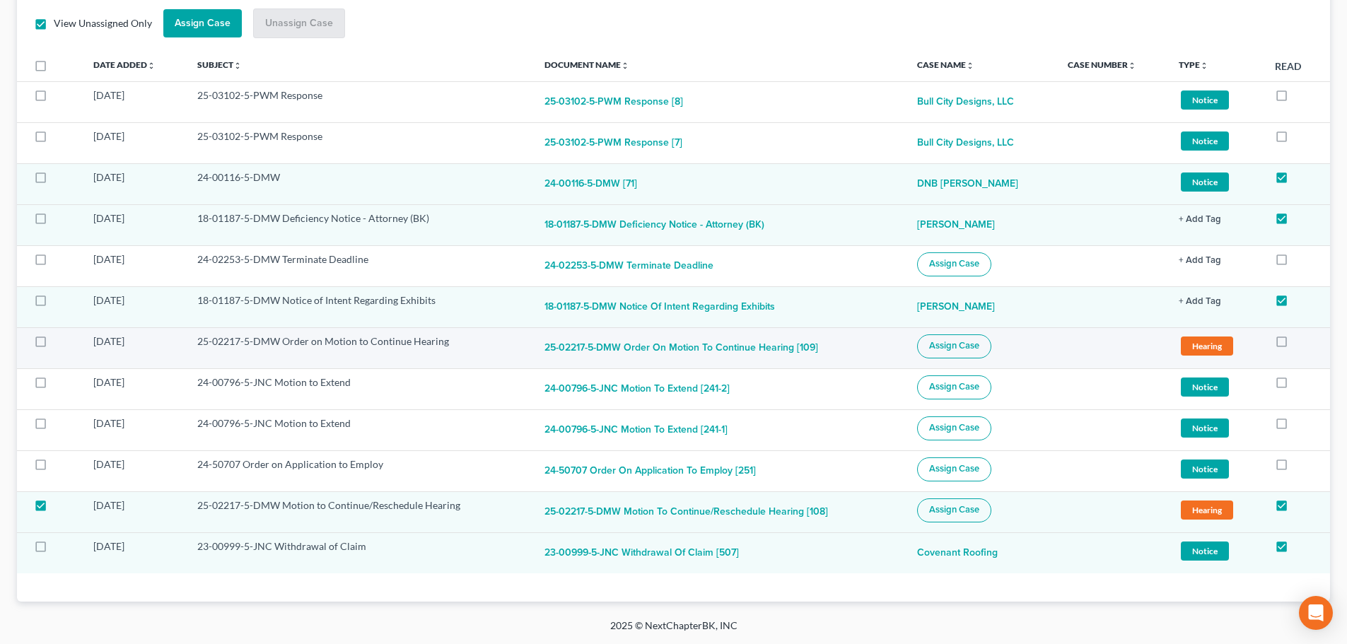
drag, startPoint x: 38, startPoint y: 341, endPoint x: 106, endPoint y: 362, distance: 71.1
click at [54, 345] on label at bounding box center [54, 345] width 0 height 0
click at [59, 341] on input "checkbox" at bounding box center [63, 338] width 9 height 9
checkbox input "true"
click at [938, 345] on span "Assign Case" at bounding box center [954, 345] width 50 height 11
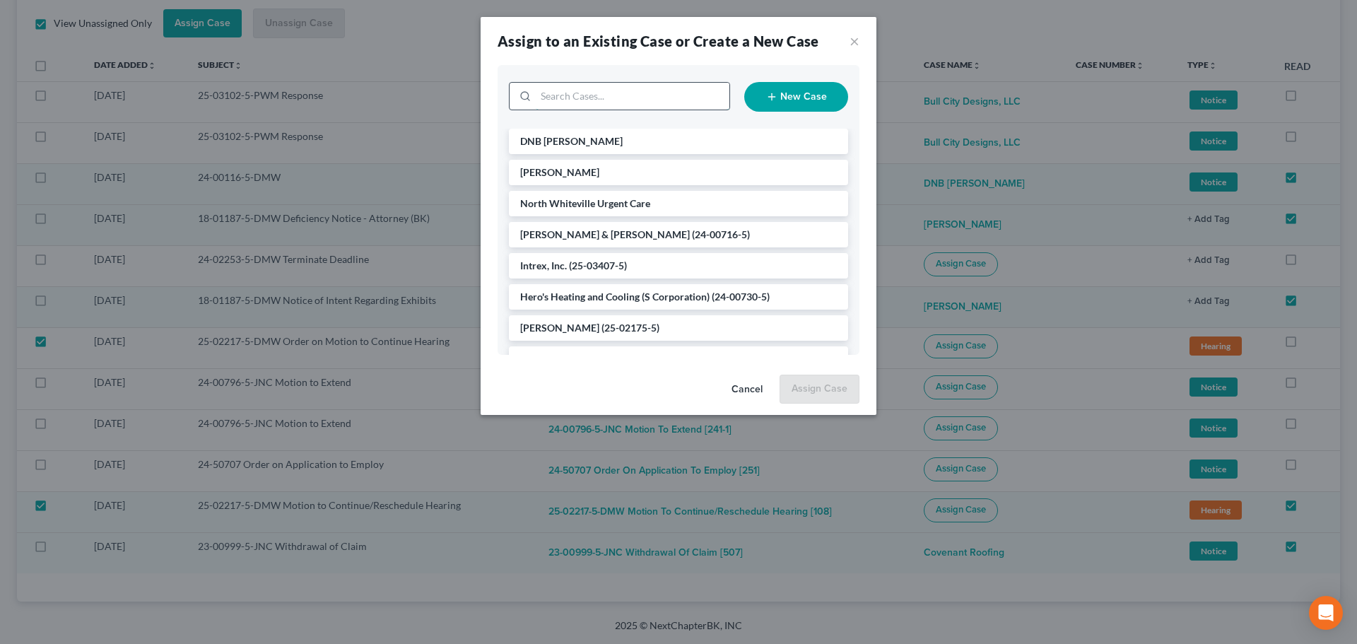
click at [626, 104] on input "search" at bounding box center [633, 96] width 194 height 27
type input "north"
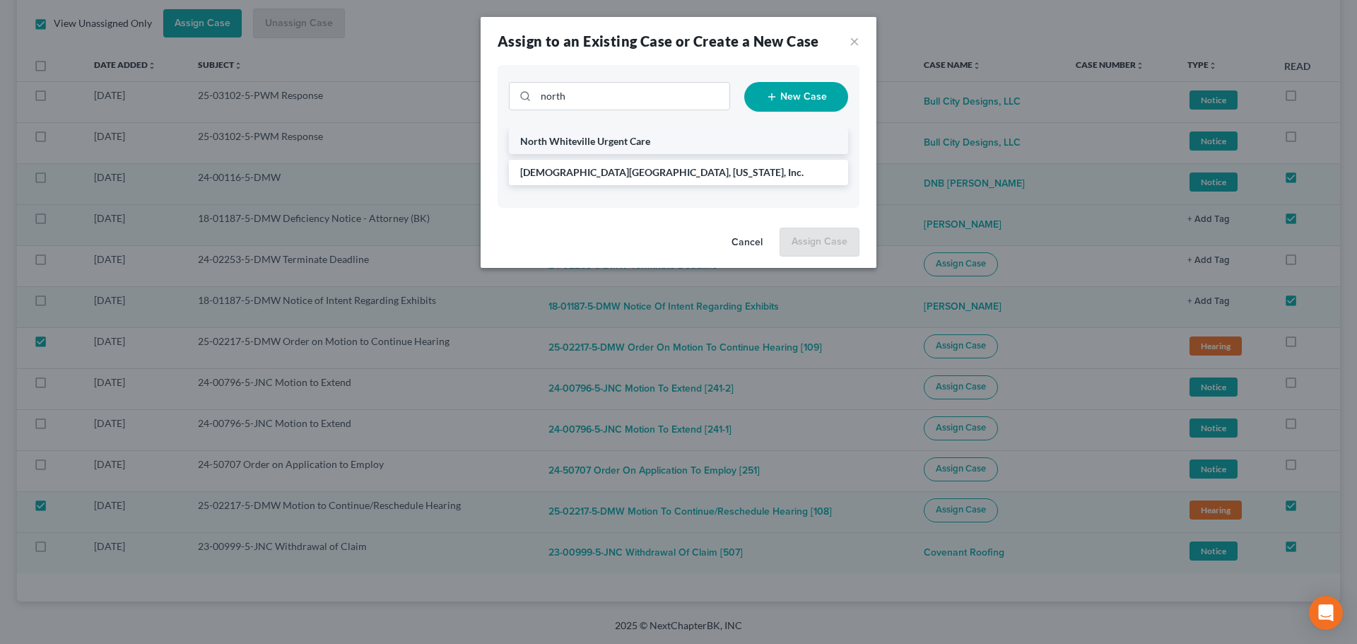
click at [610, 141] on span "North Whiteville Urgent Care" at bounding box center [585, 141] width 130 height 12
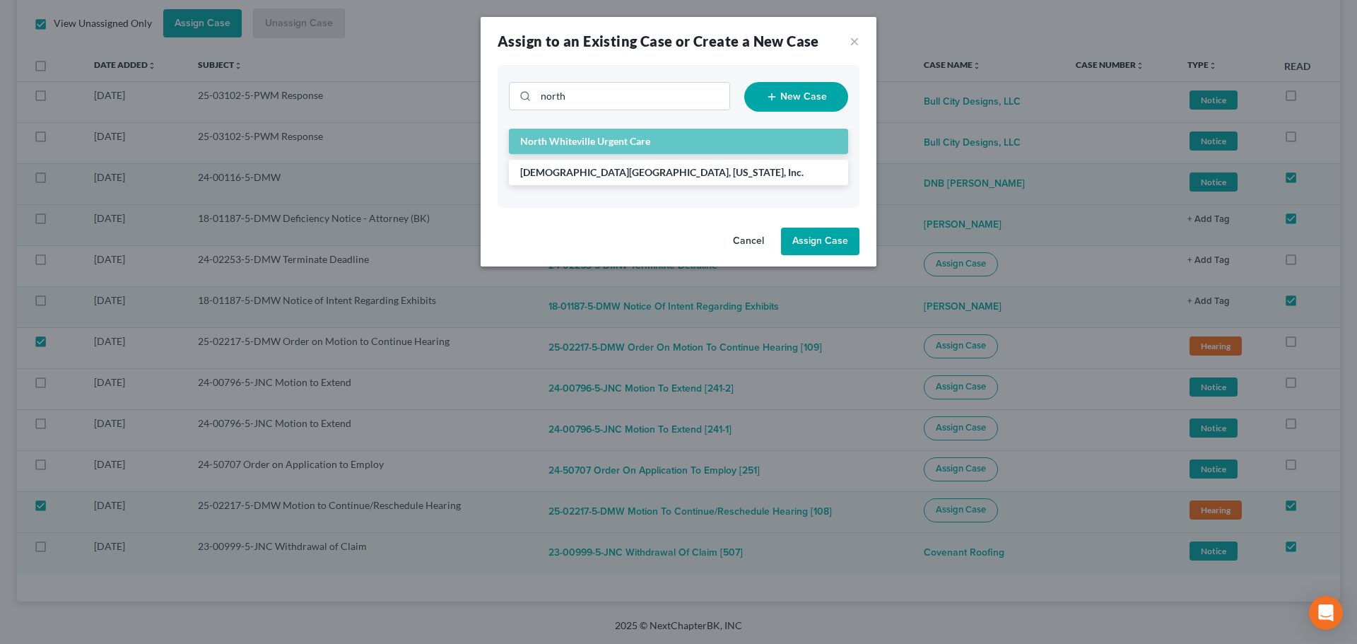
click at [831, 244] on button "Assign Case" at bounding box center [820, 242] width 78 height 28
checkbox input "false"
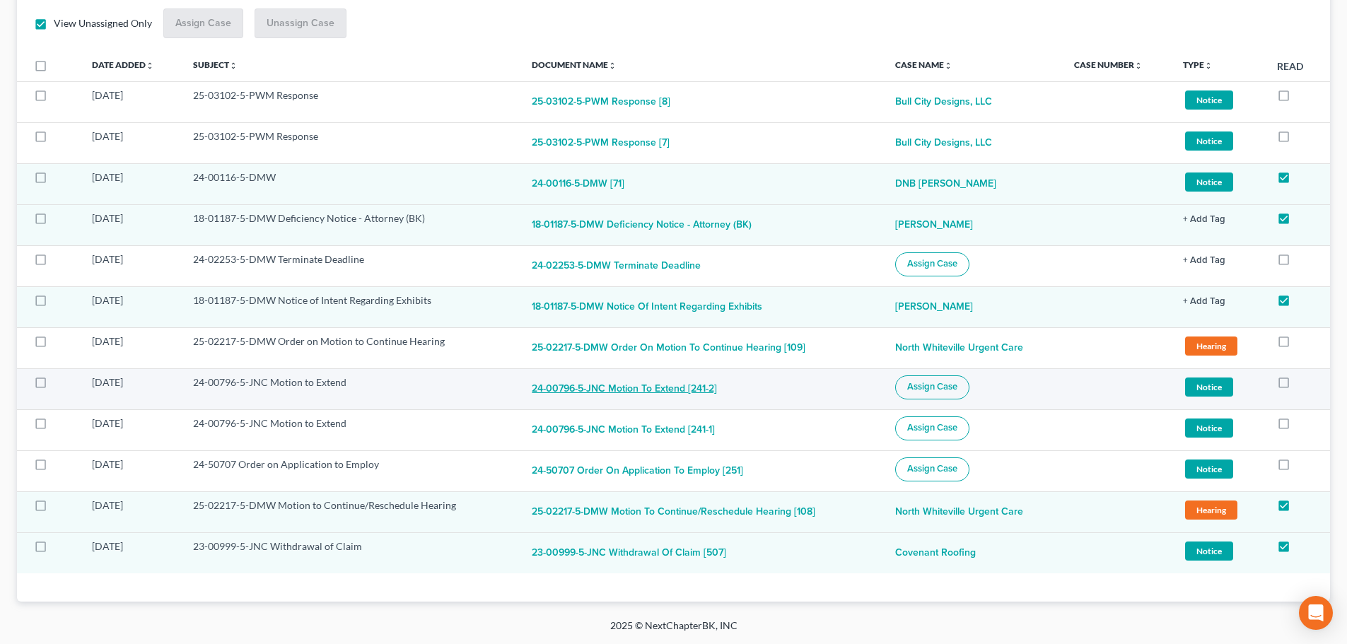
click at [623, 390] on button "24-00796-5-JNC Motion to Extend [241-2]" at bounding box center [624, 389] width 185 height 28
checkbox input "true"
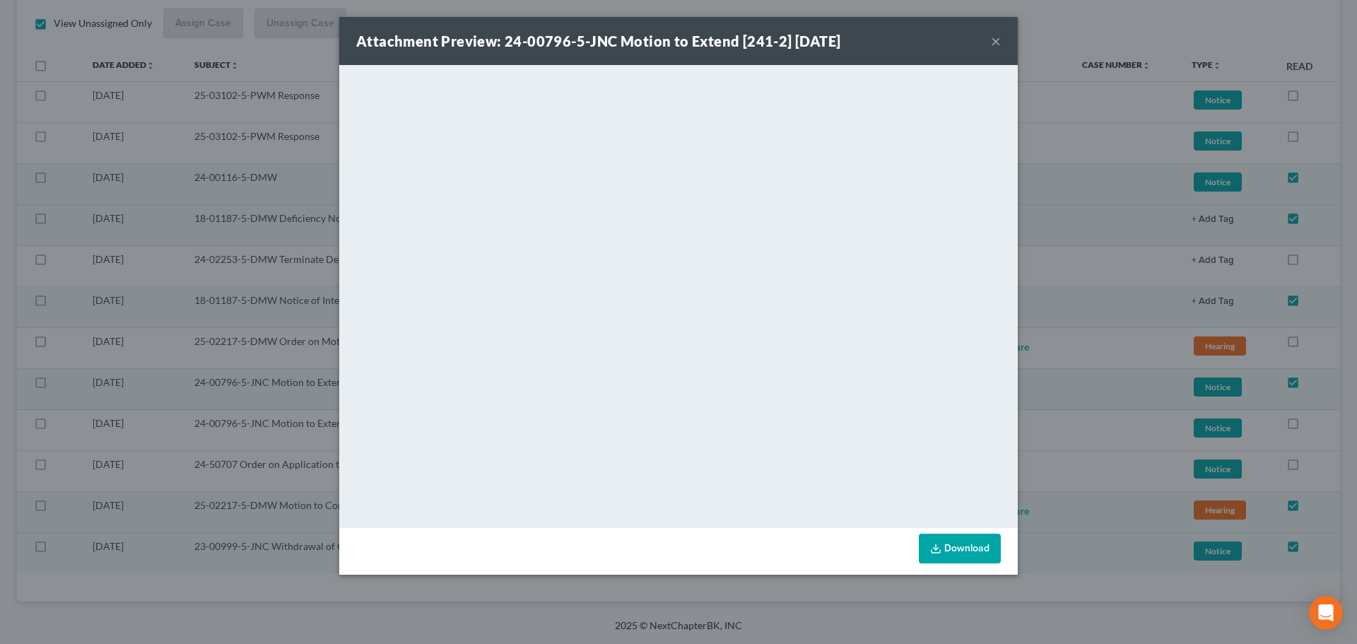
click at [998, 43] on button "×" at bounding box center [996, 41] width 10 height 17
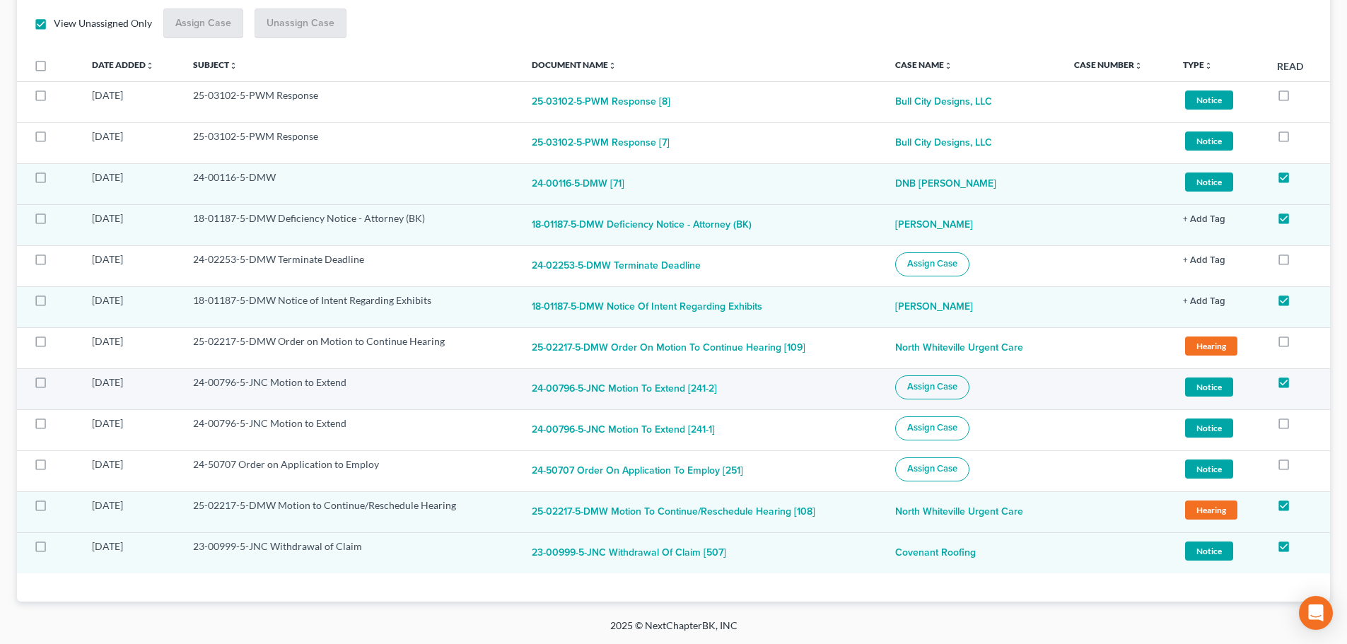
click at [54, 386] on label at bounding box center [54, 386] width 0 height 0
click at [59, 381] on input "checkbox" at bounding box center [63, 379] width 9 height 9
checkbox input "true"
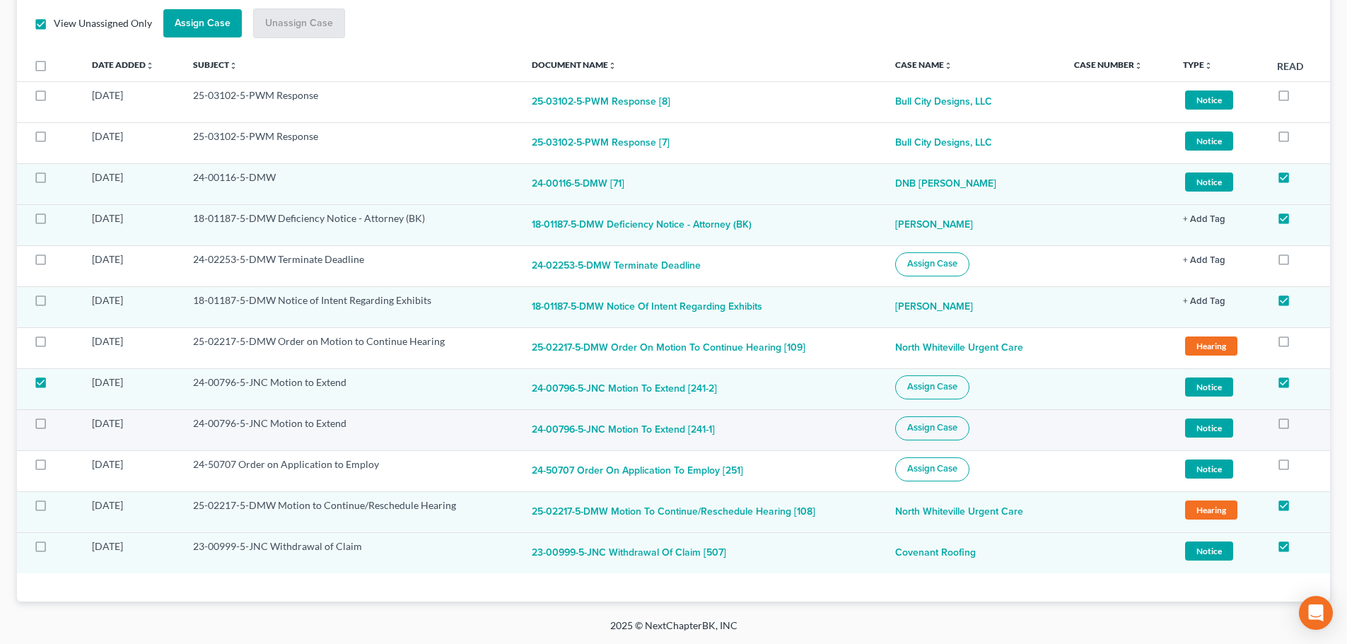
click at [54, 427] on label at bounding box center [54, 427] width 0 height 0
click at [59, 426] on input "checkbox" at bounding box center [63, 420] width 9 height 9
checkbox input "true"
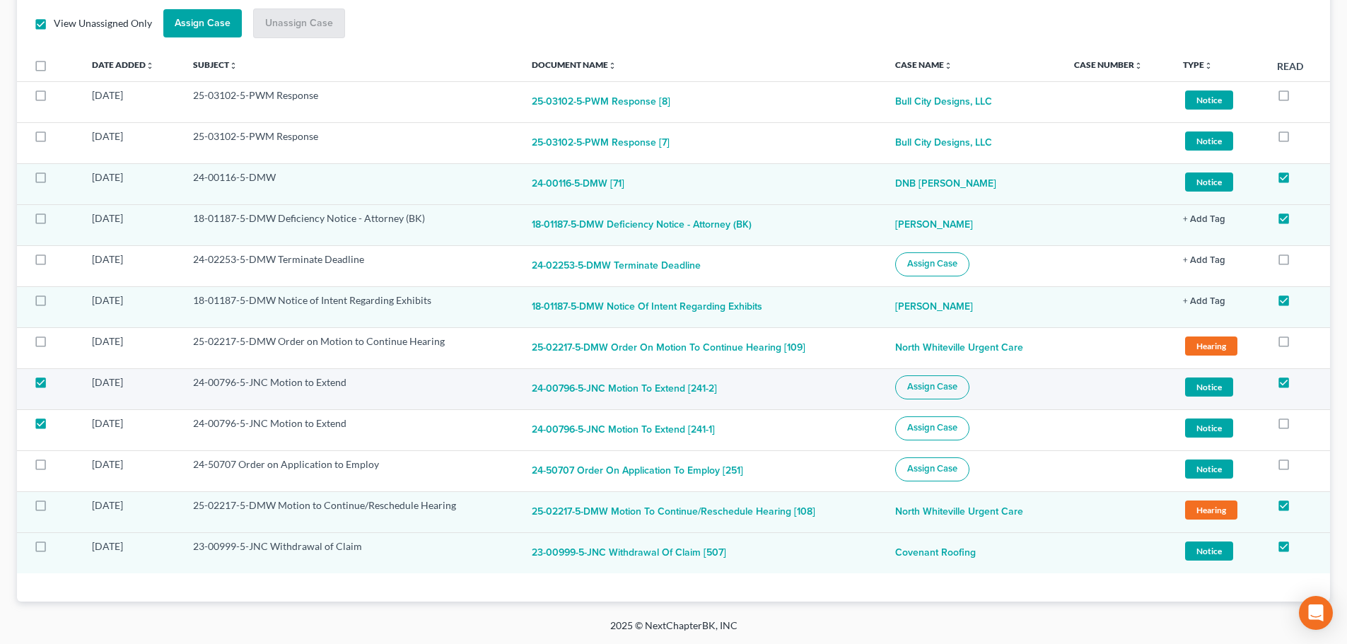
click at [922, 386] on span "Assign Case" at bounding box center [932, 386] width 50 height 11
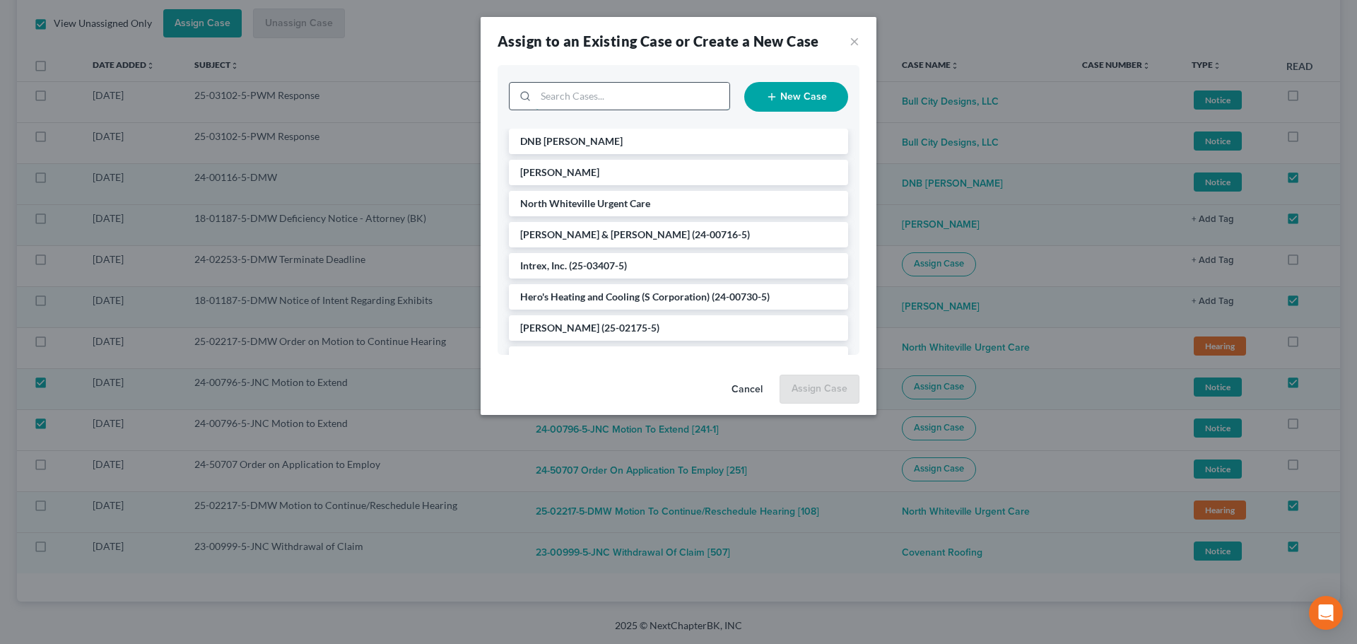
click at [628, 102] on input "search" at bounding box center [633, 96] width 194 height 27
type input "gizmo"
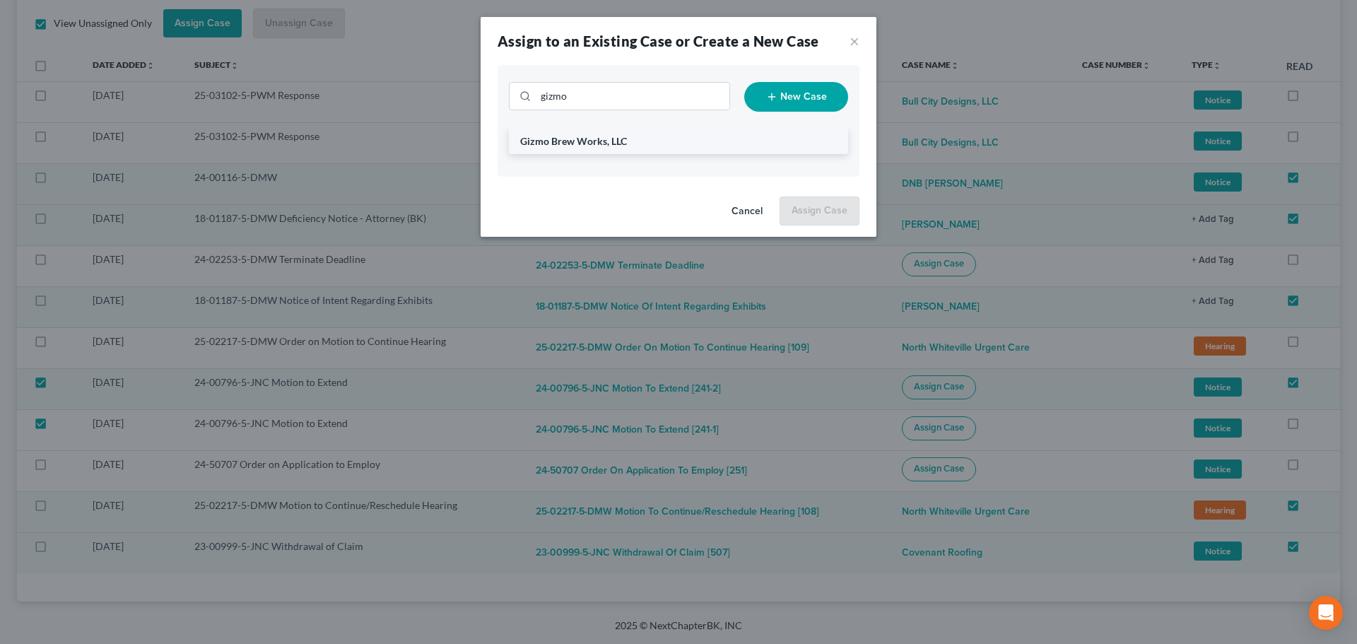
click at [593, 151] on li "Gizmo Brew Works, LLC" at bounding box center [678, 141] width 339 height 25
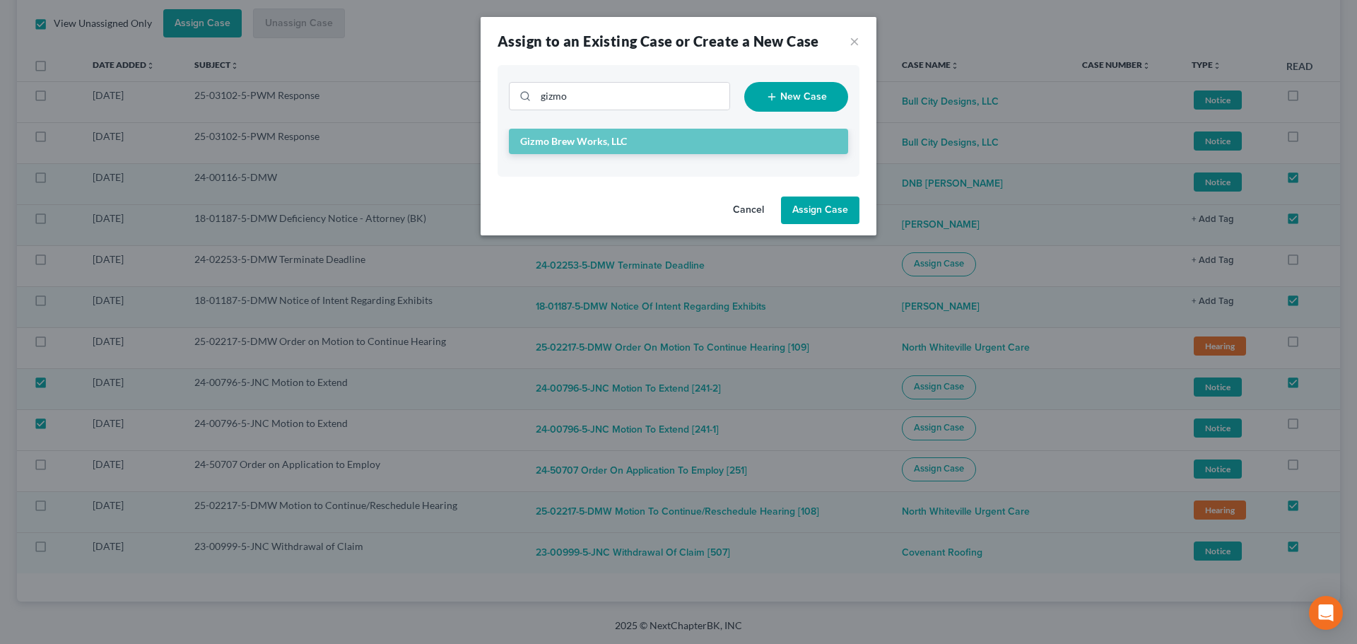
click at [816, 201] on button "Assign Case" at bounding box center [820, 211] width 78 height 28
checkbox input "false"
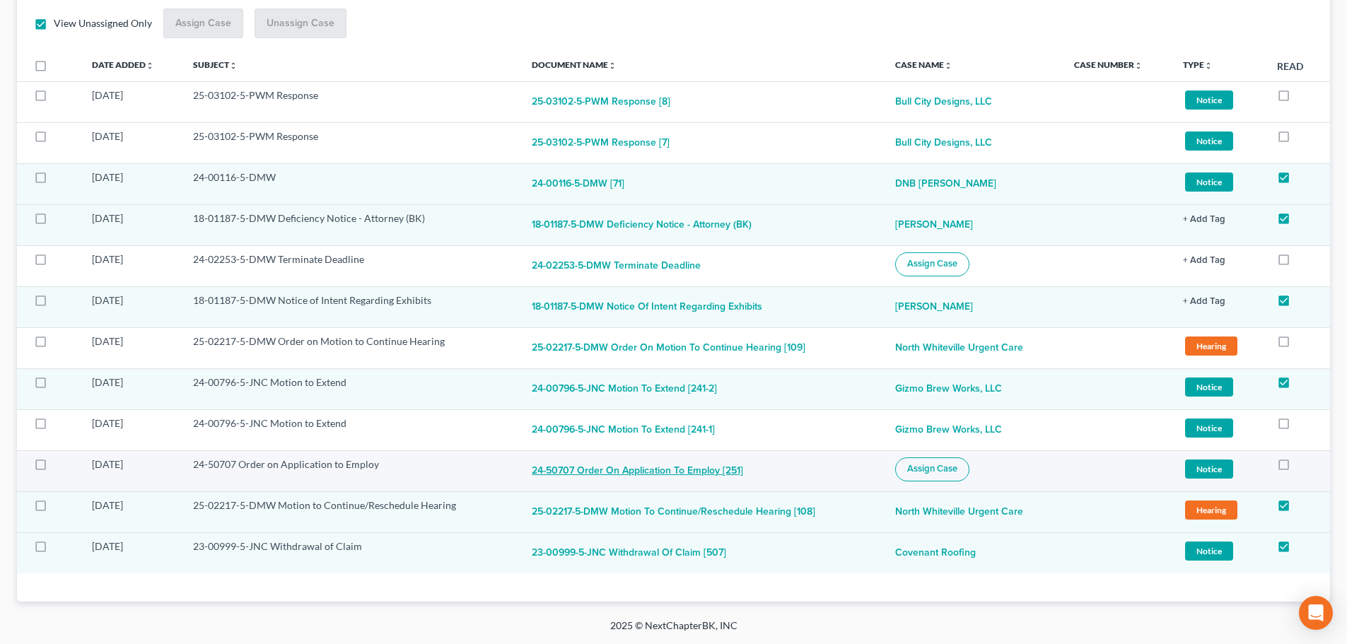
click at [674, 467] on button "24-50707 Order on Application to Employ [251]" at bounding box center [637, 471] width 211 height 28
checkbox input "true"
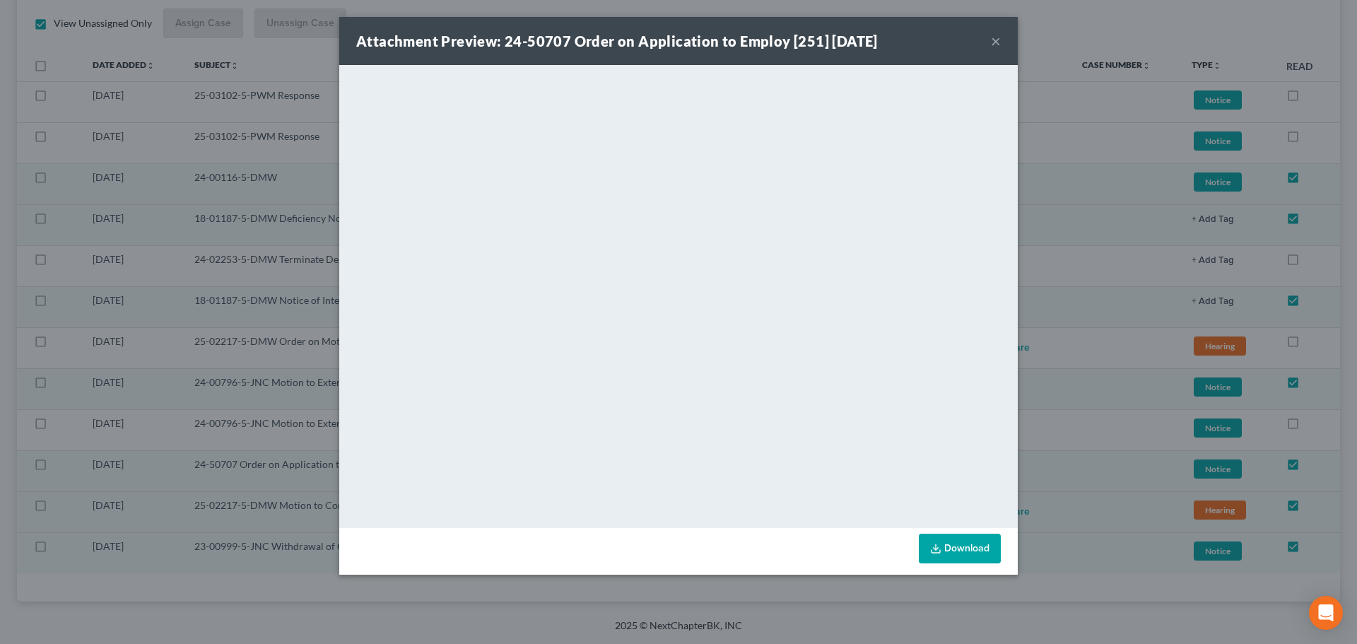
click at [997, 47] on button "×" at bounding box center [996, 41] width 10 height 17
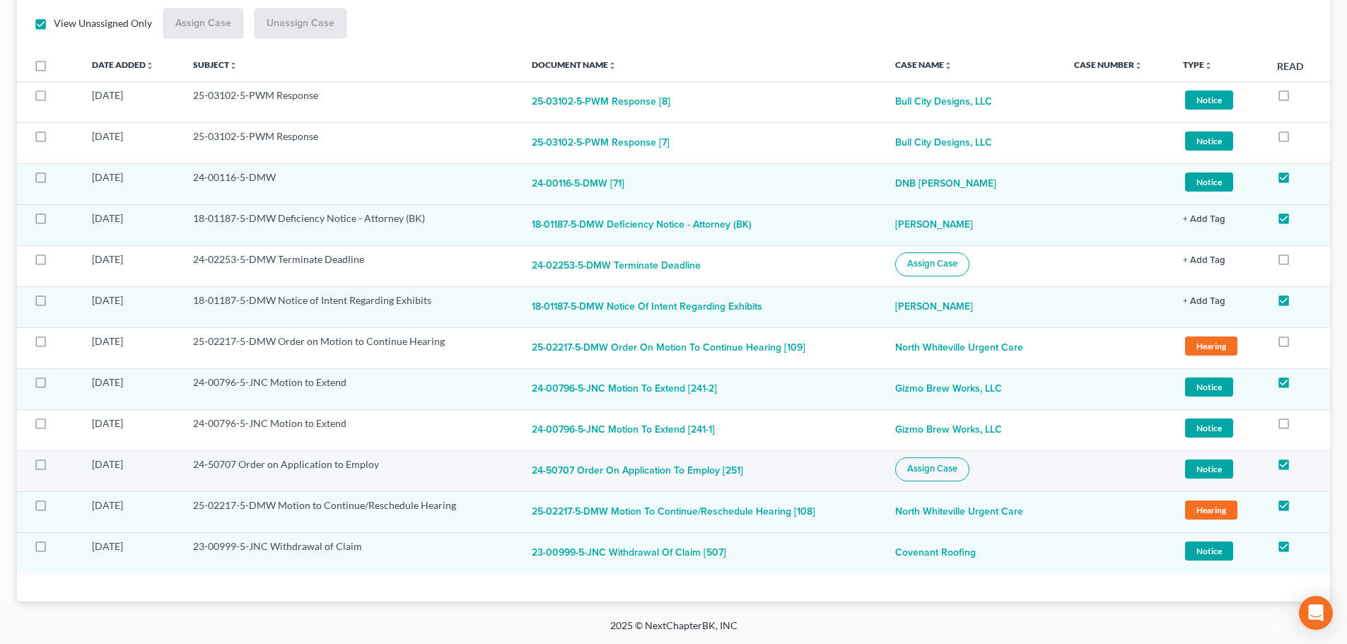
click at [932, 471] on span "Assign Case" at bounding box center [932, 468] width 50 height 11
checkbox input "true"
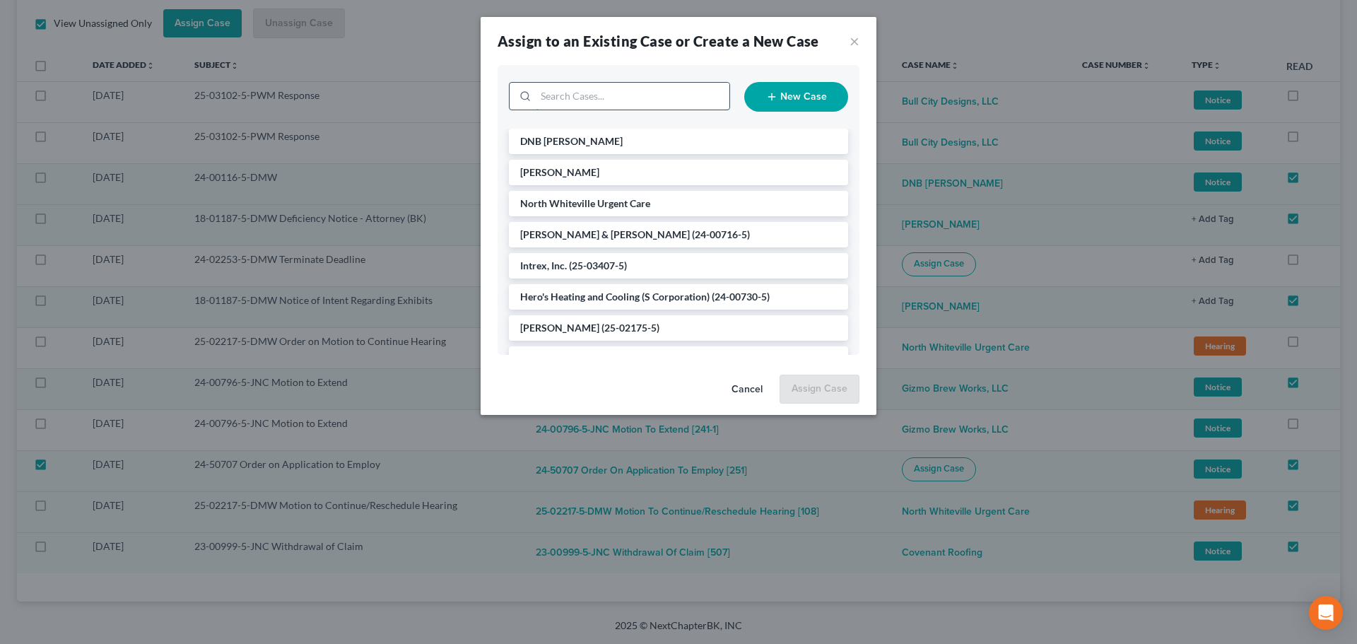
click at [621, 102] on input "search" at bounding box center [633, 96] width 194 height 27
type input "entec"
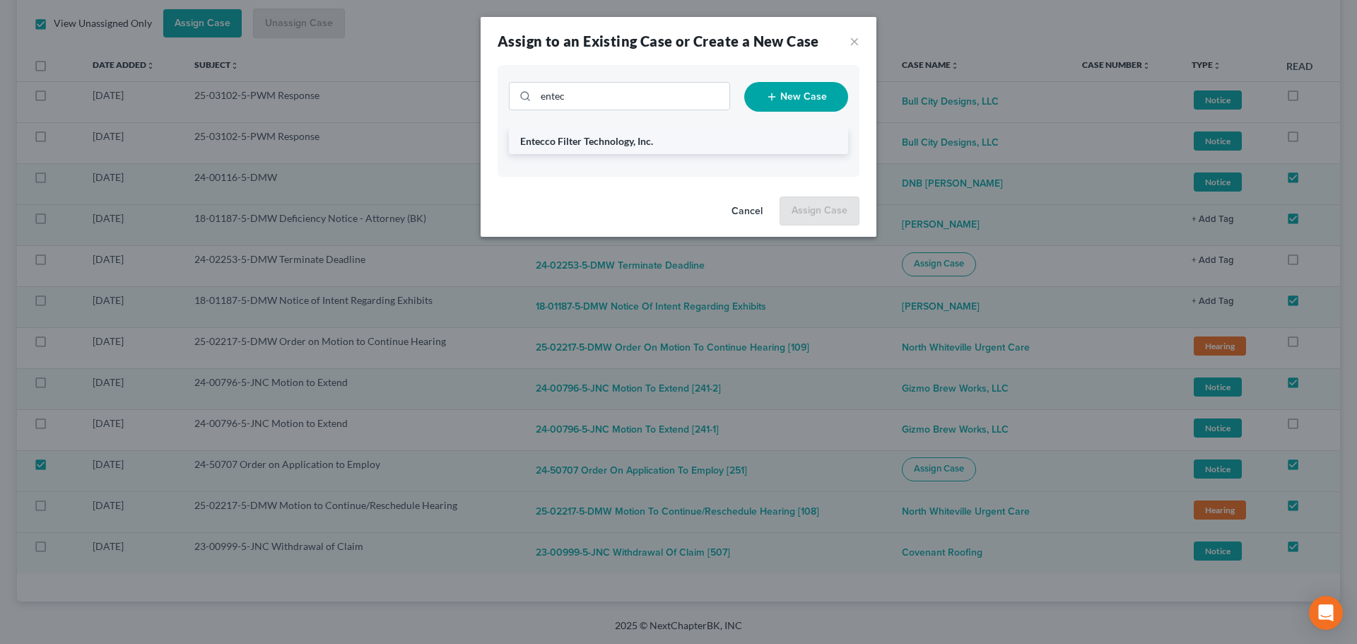
drag, startPoint x: 606, startPoint y: 139, endPoint x: 614, endPoint y: 146, distance: 11.0
click at [606, 139] on span "Entecco Filter Technology, Inc." at bounding box center [586, 141] width 133 height 12
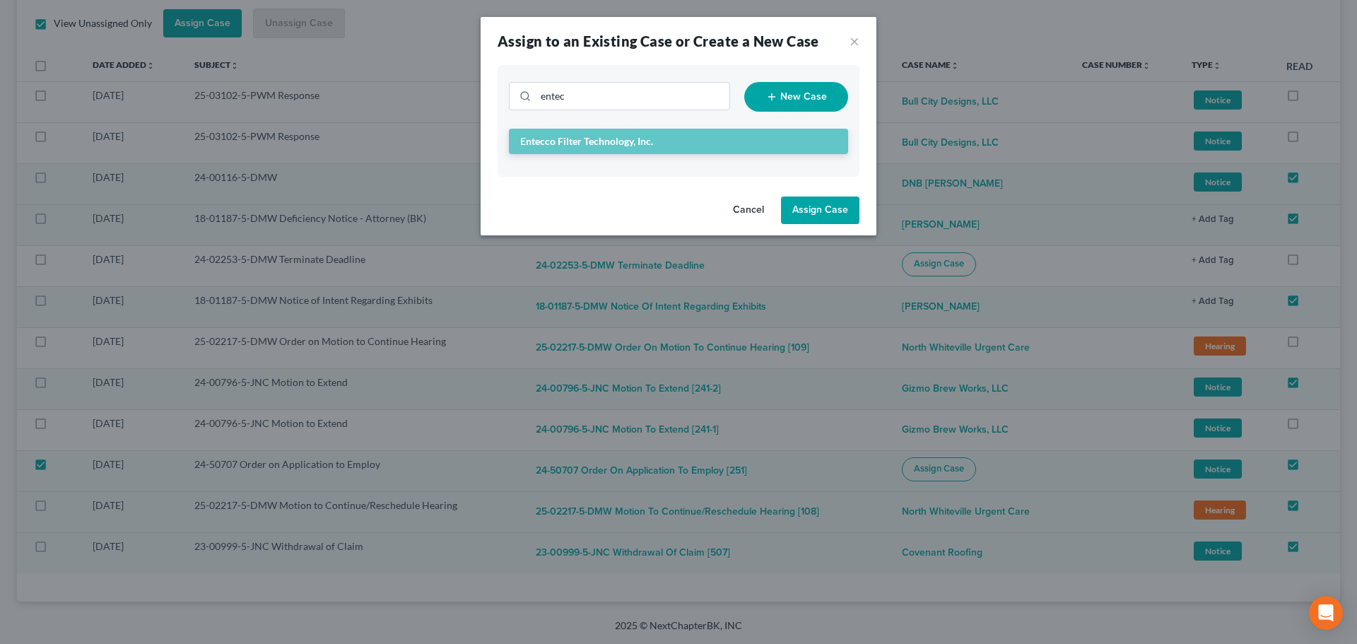
click at [798, 213] on button "Assign Case" at bounding box center [820, 211] width 78 height 28
checkbox input "false"
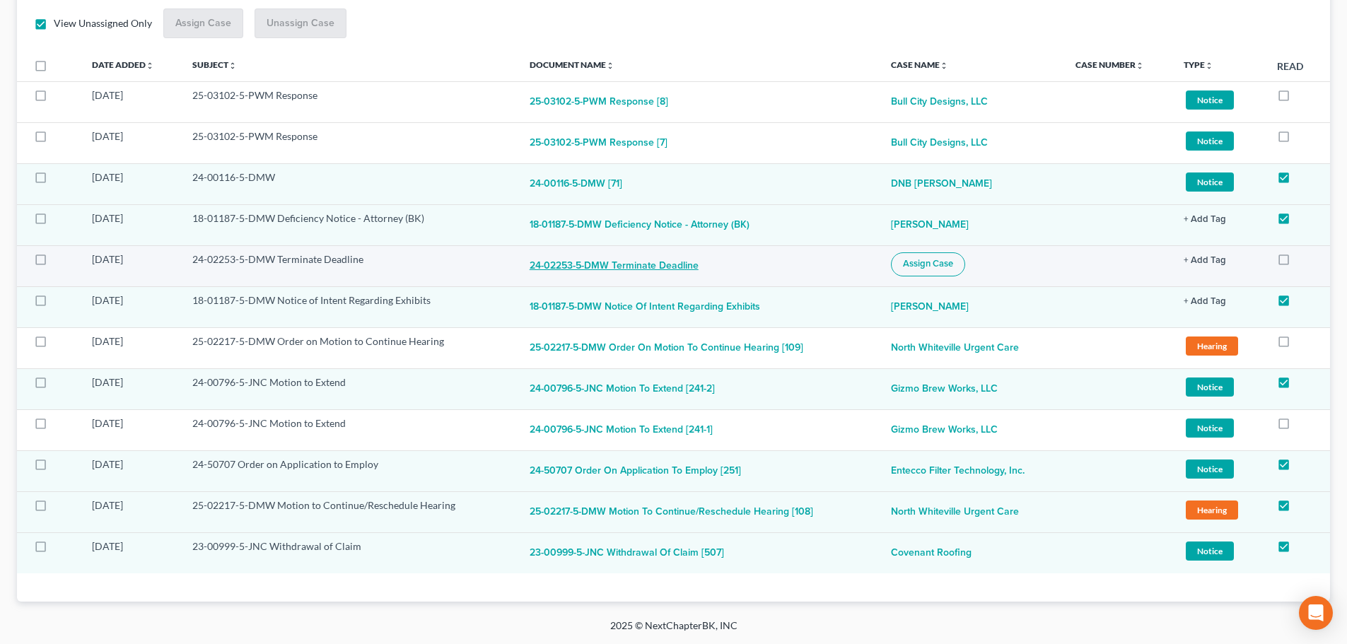
click at [655, 270] on button "24-02253-5-DMW Terminate Deadline" at bounding box center [613, 266] width 169 height 28
checkbox input "true"
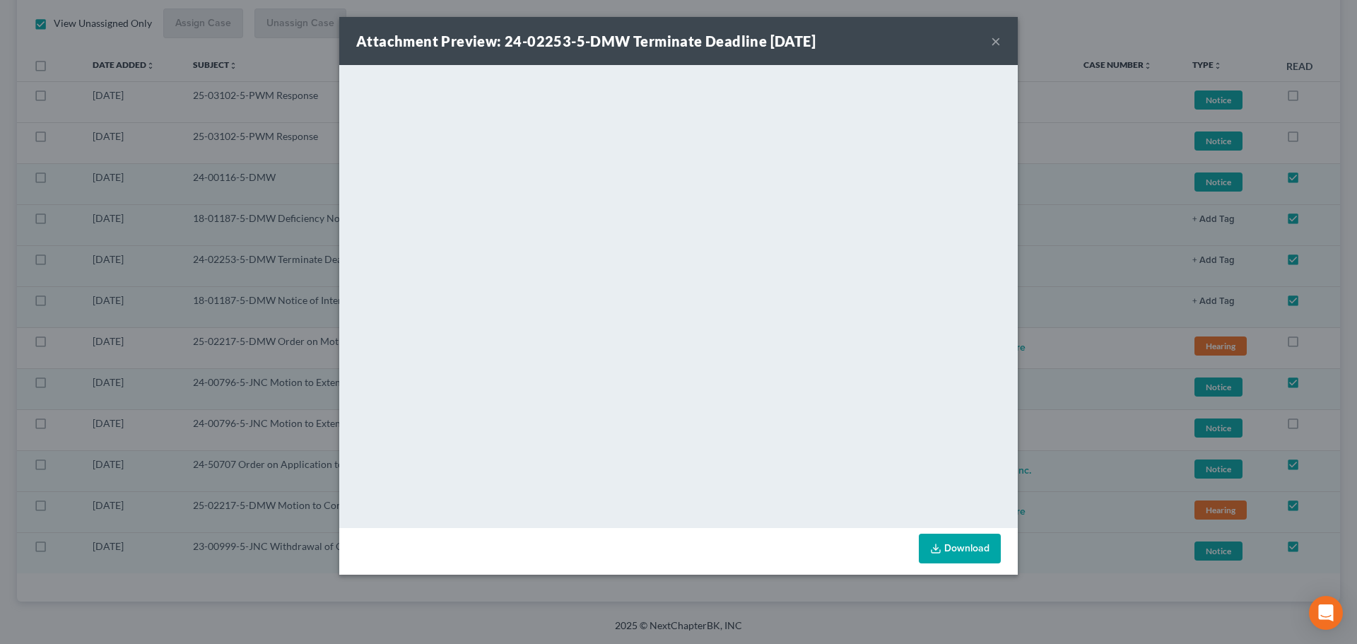
click at [997, 42] on button "×" at bounding box center [996, 41] width 10 height 17
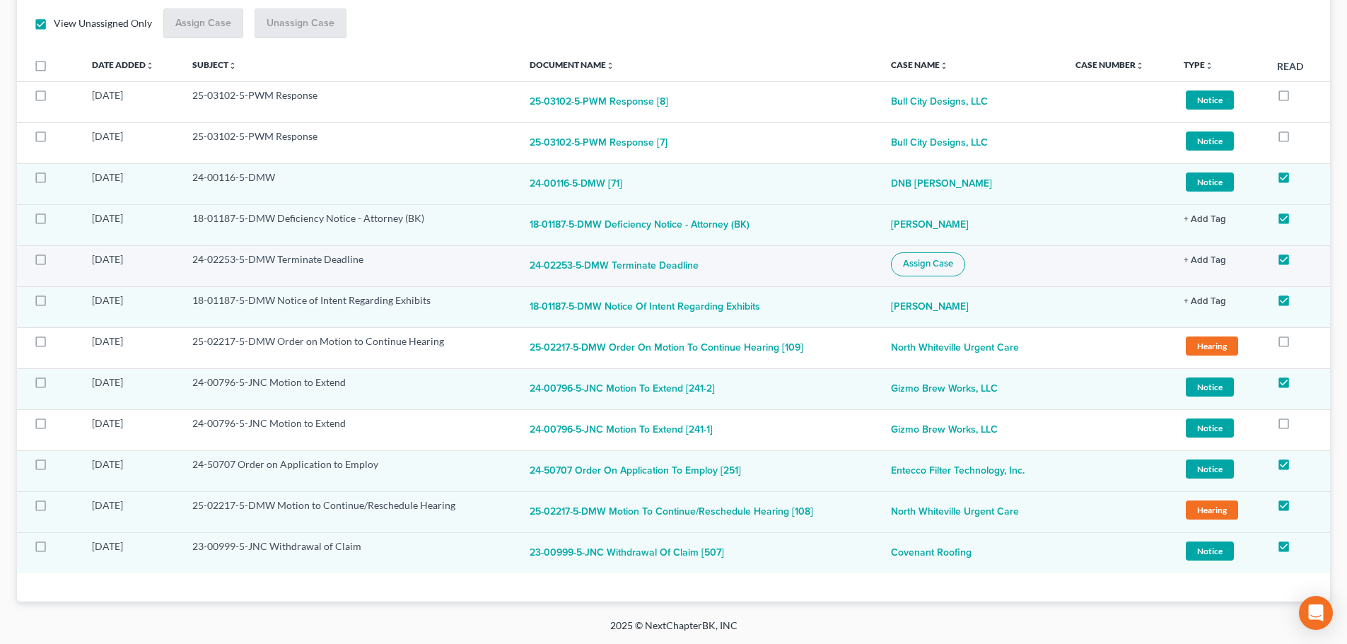
click at [940, 260] on span "Assign Case" at bounding box center [928, 263] width 50 height 11
checkbox input "true"
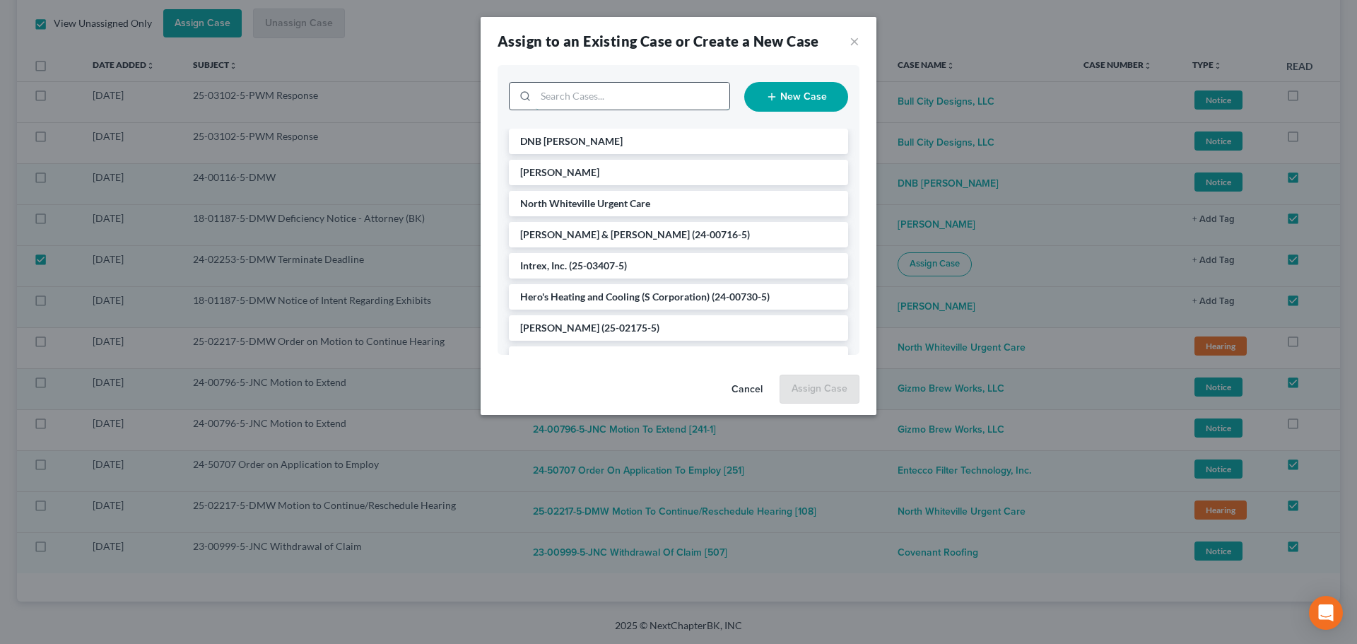
click at [611, 97] on input "search" at bounding box center [633, 96] width 194 height 27
type input "fig"
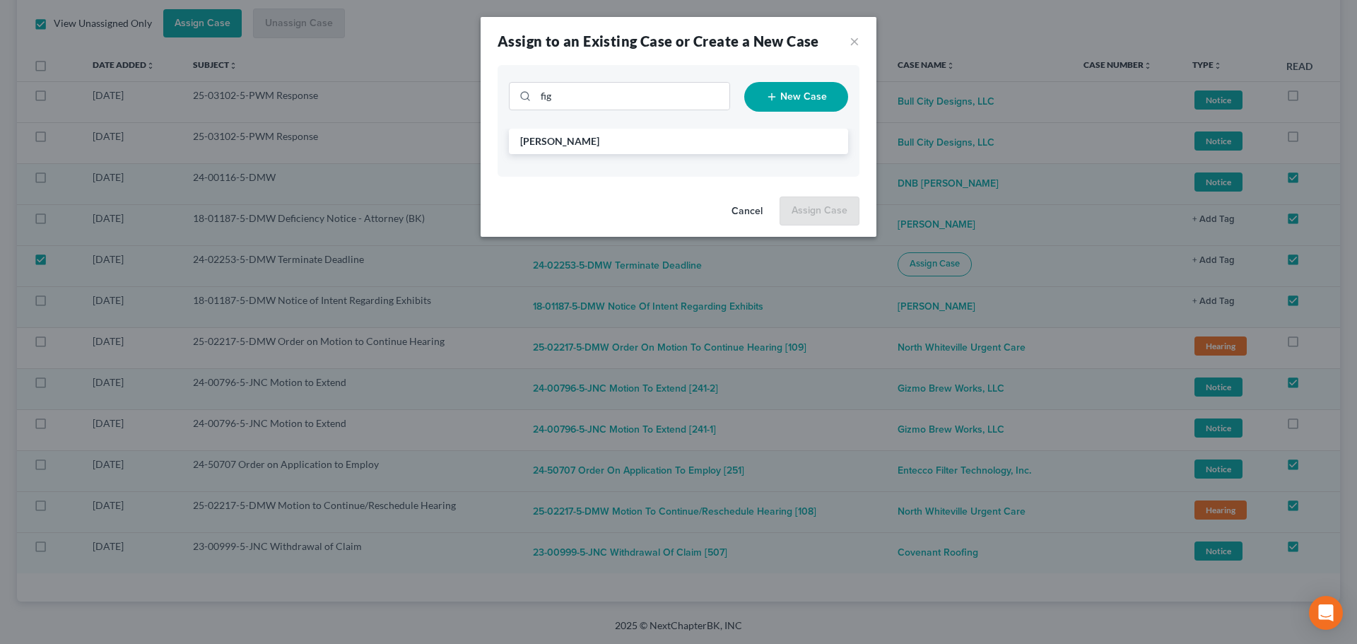
drag, startPoint x: 578, startPoint y: 141, endPoint x: 672, endPoint y: 116, distance: 97.2
click at [580, 141] on span "[PERSON_NAME]" at bounding box center [559, 141] width 79 height 12
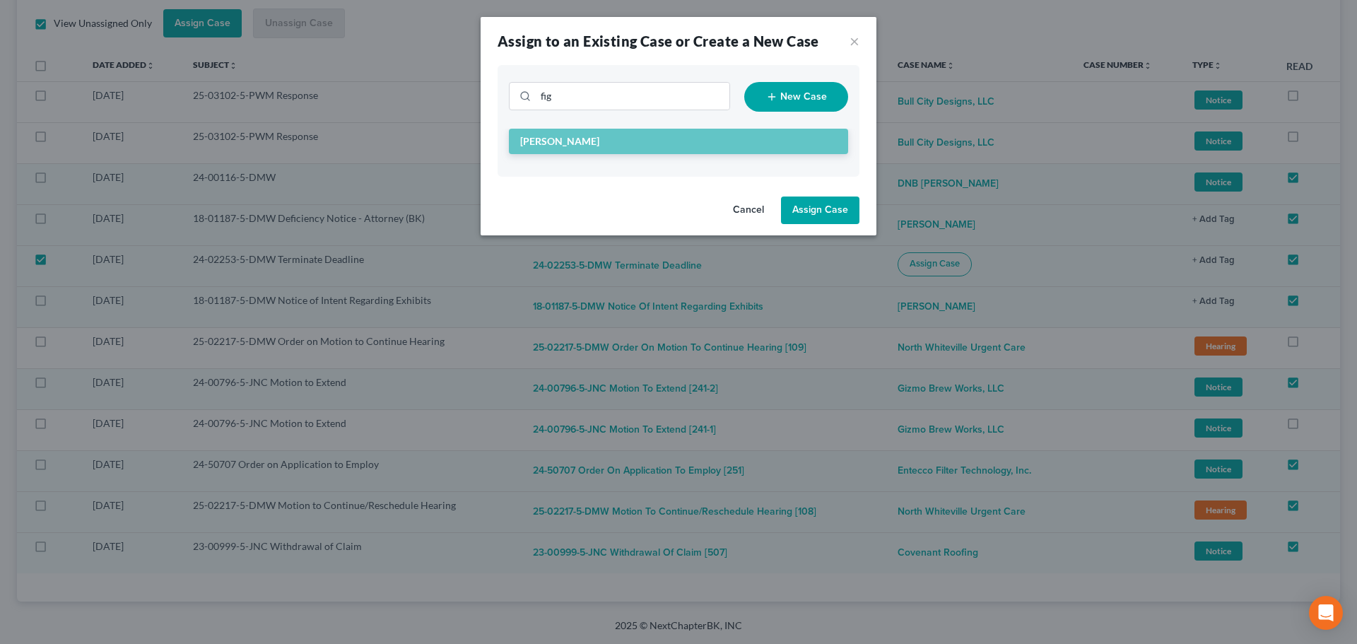
click at [831, 211] on button "Assign Case" at bounding box center [820, 211] width 78 height 28
checkbox input "false"
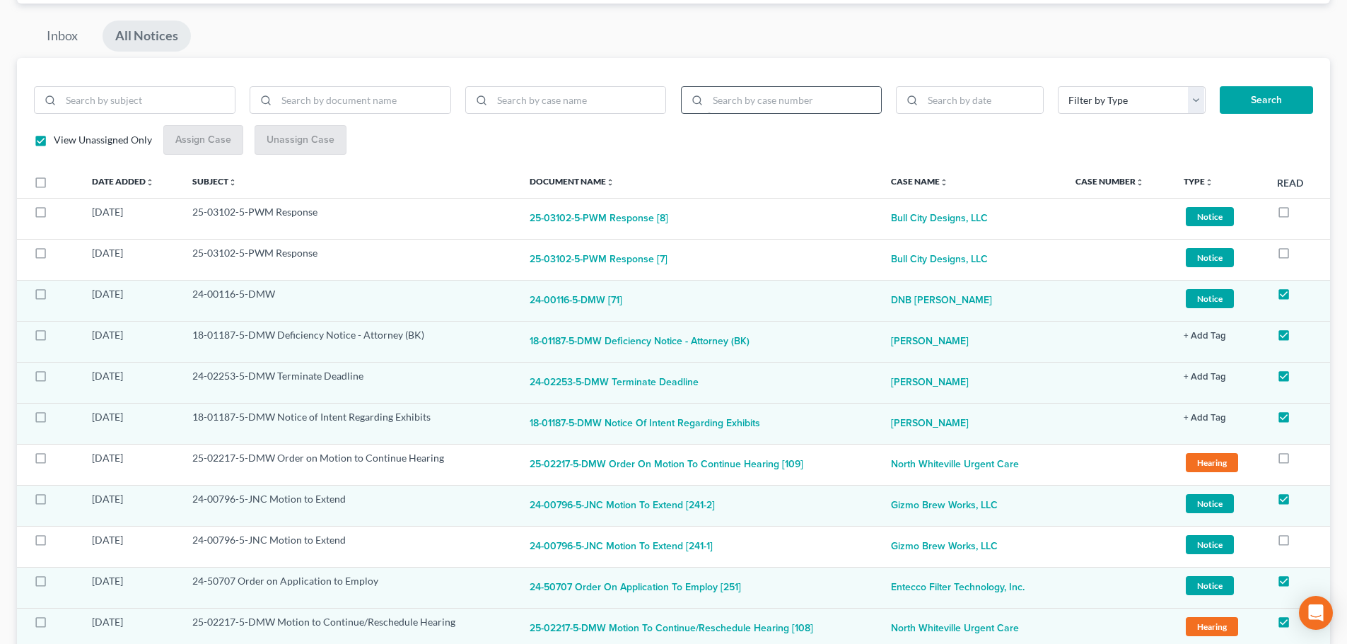
scroll to position [0, 0]
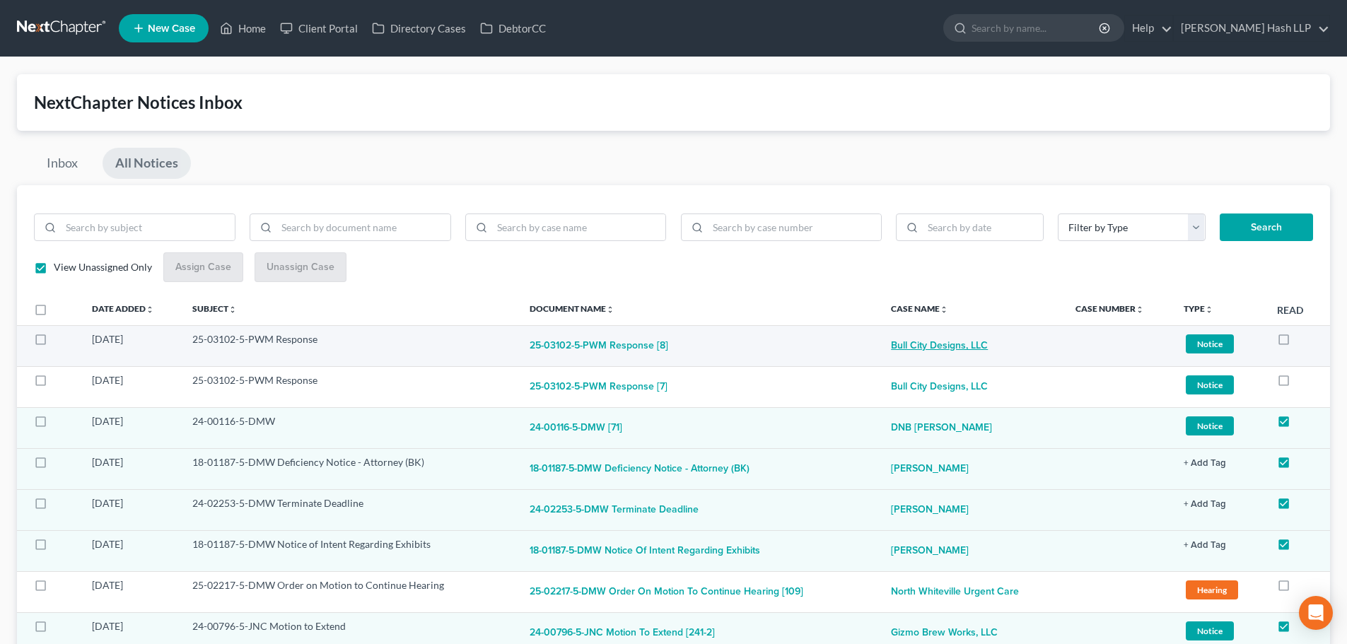
click at [918, 339] on link "Bull City Designs, LLC" at bounding box center [939, 346] width 97 height 28
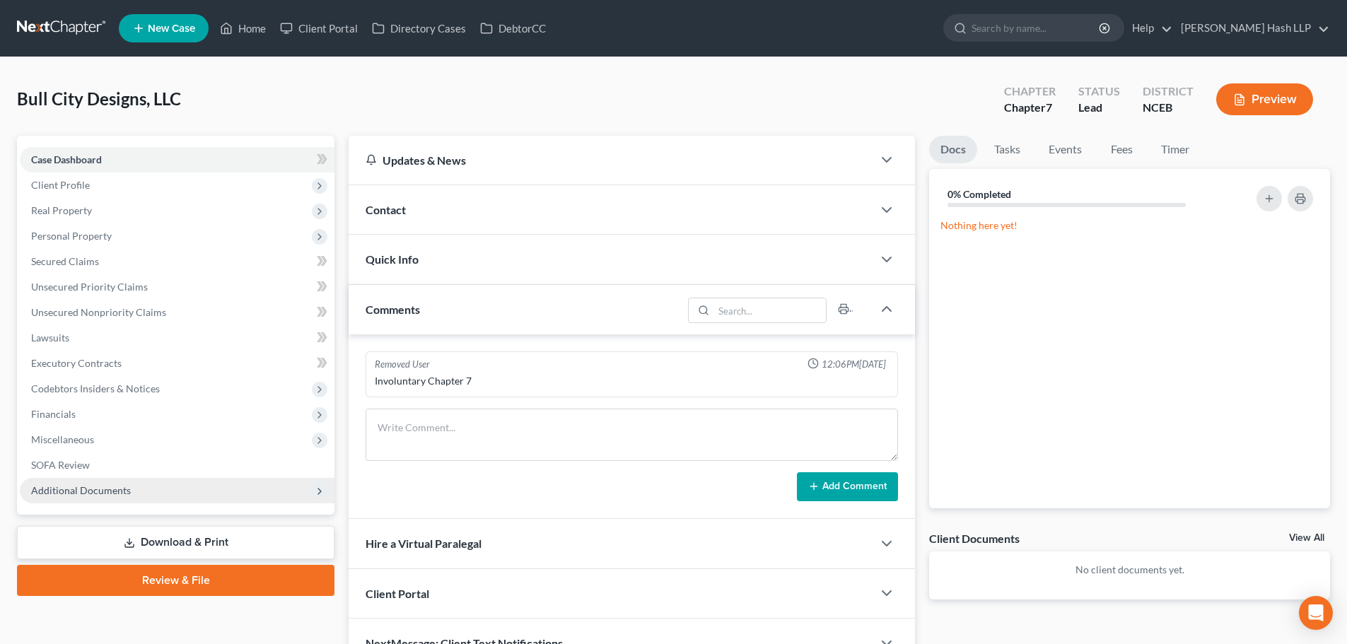
click at [140, 489] on span "Additional Documents" at bounding box center [177, 490] width 315 height 25
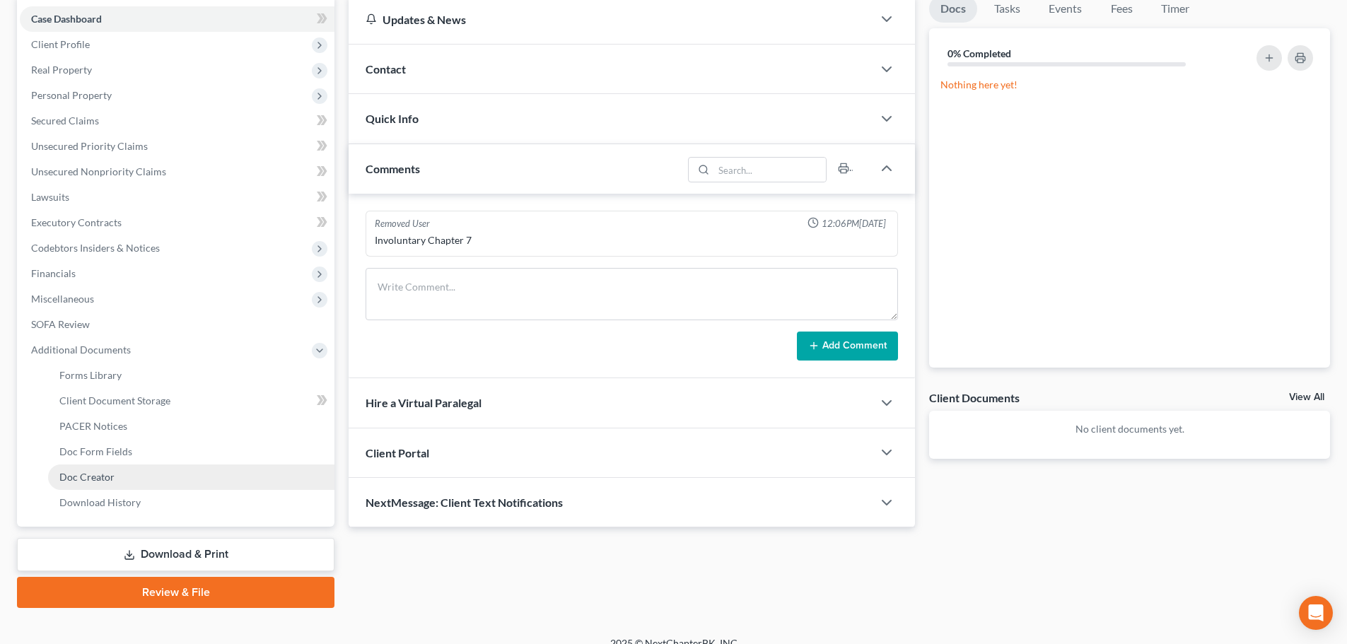
scroll to position [141, 0]
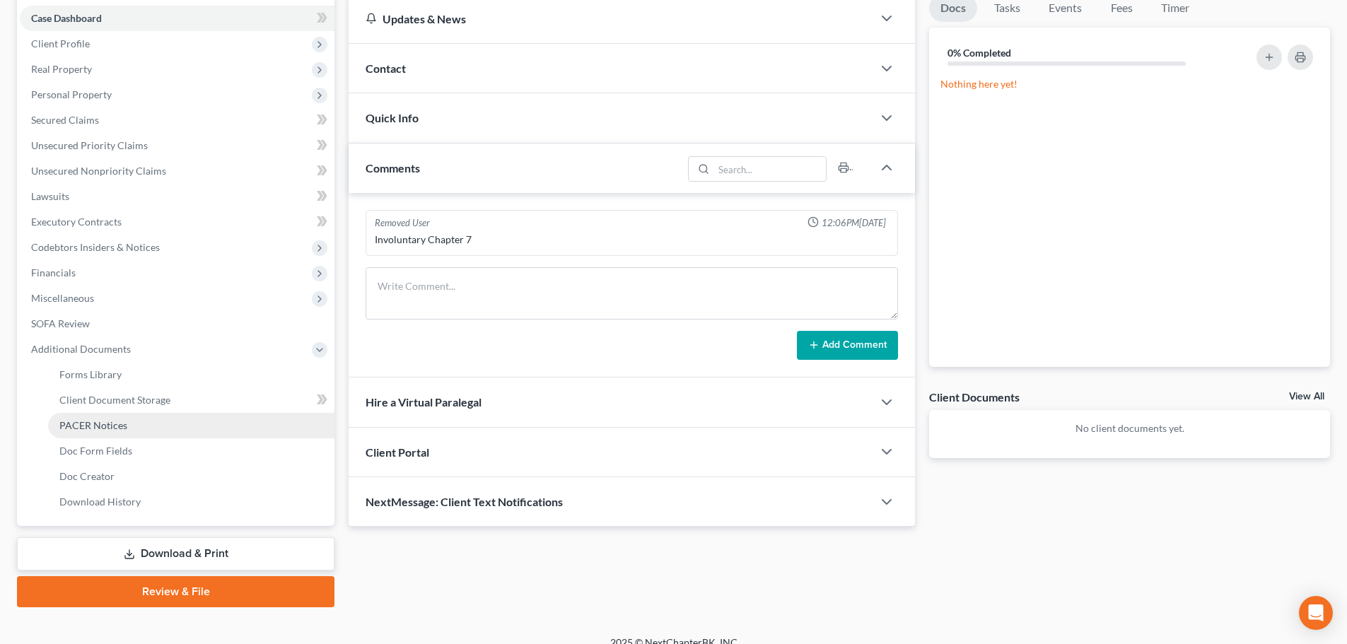
click at [139, 427] on link "PACER Notices" at bounding box center [191, 425] width 286 height 25
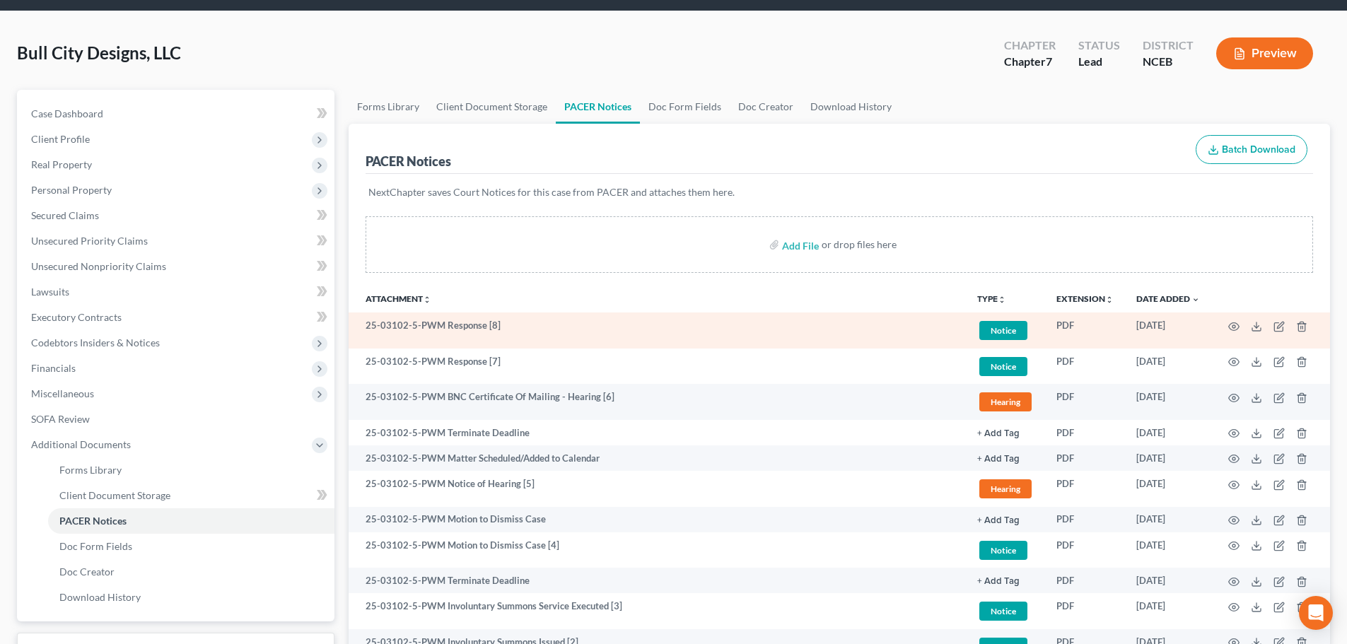
scroll to position [71, 0]
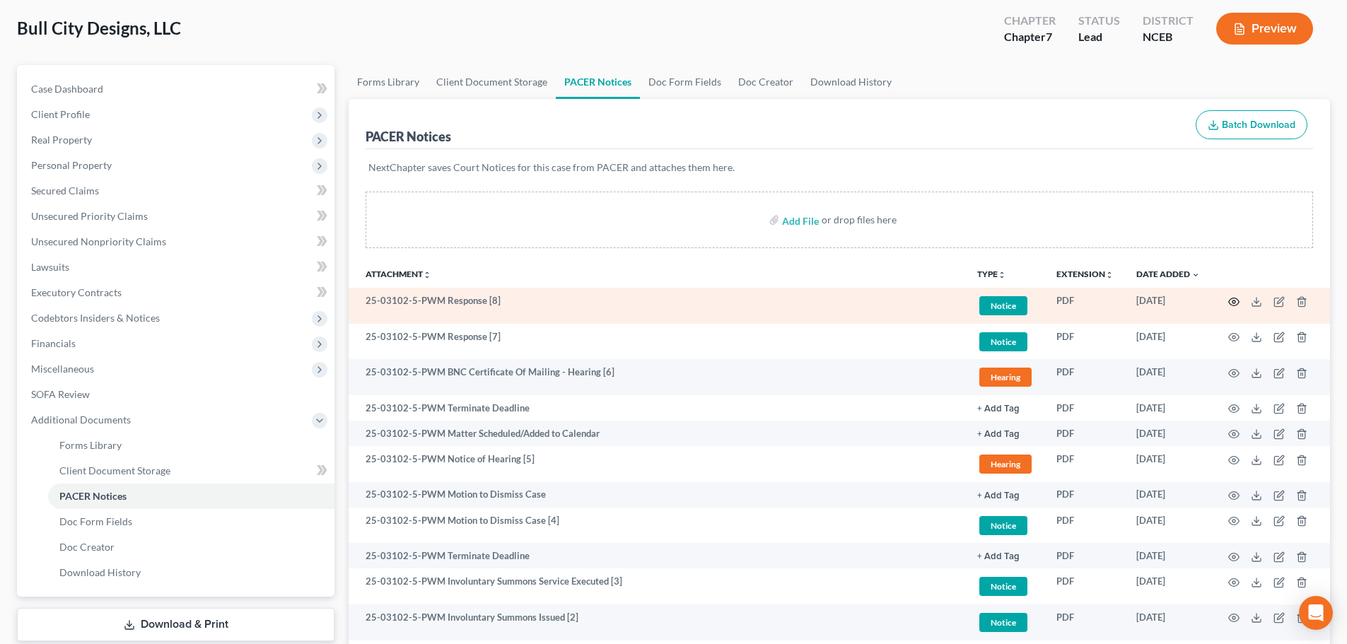
click at [1234, 301] on icon "button" at bounding box center [1233, 301] width 11 height 11
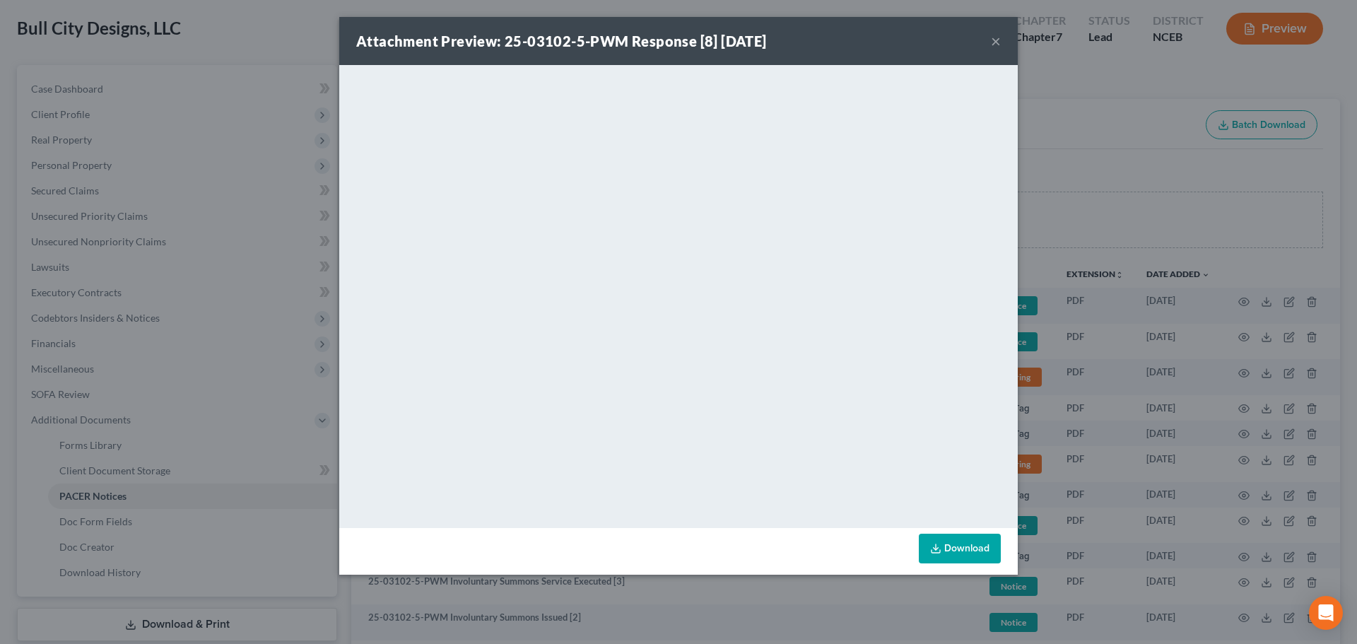
click at [997, 41] on button "×" at bounding box center [996, 41] width 10 height 17
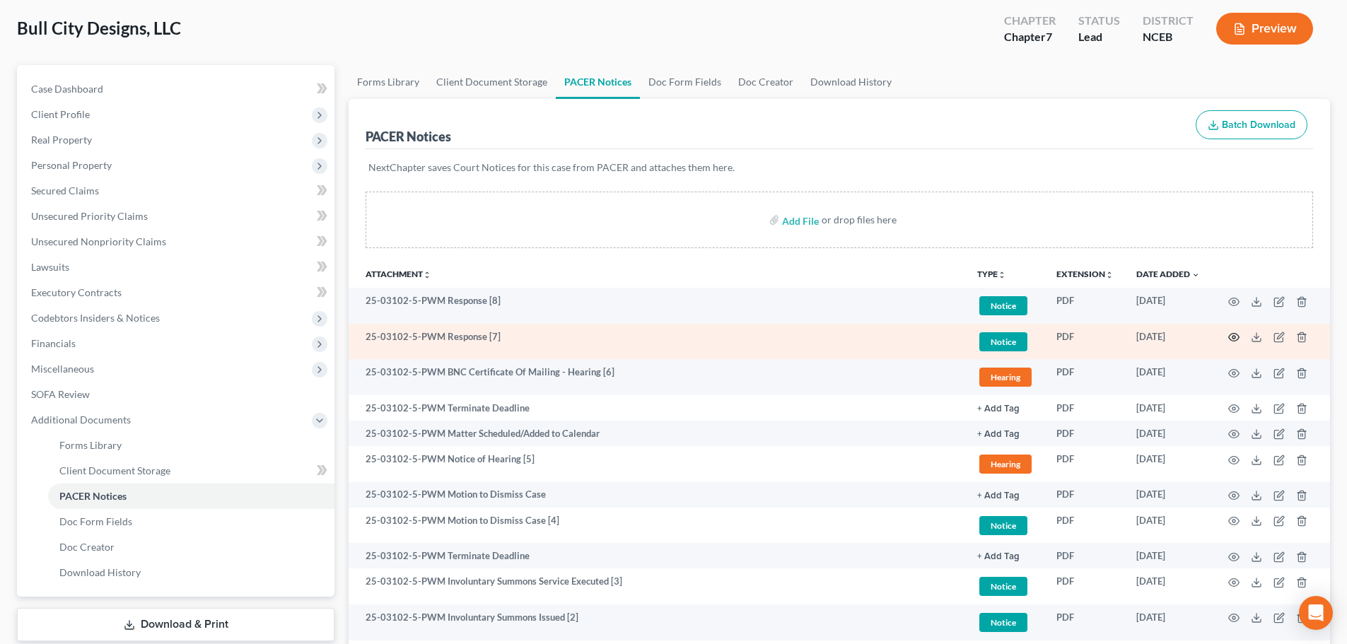
click at [1234, 338] on icon "button" at bounding box center [1233, 337] width 11 height 11
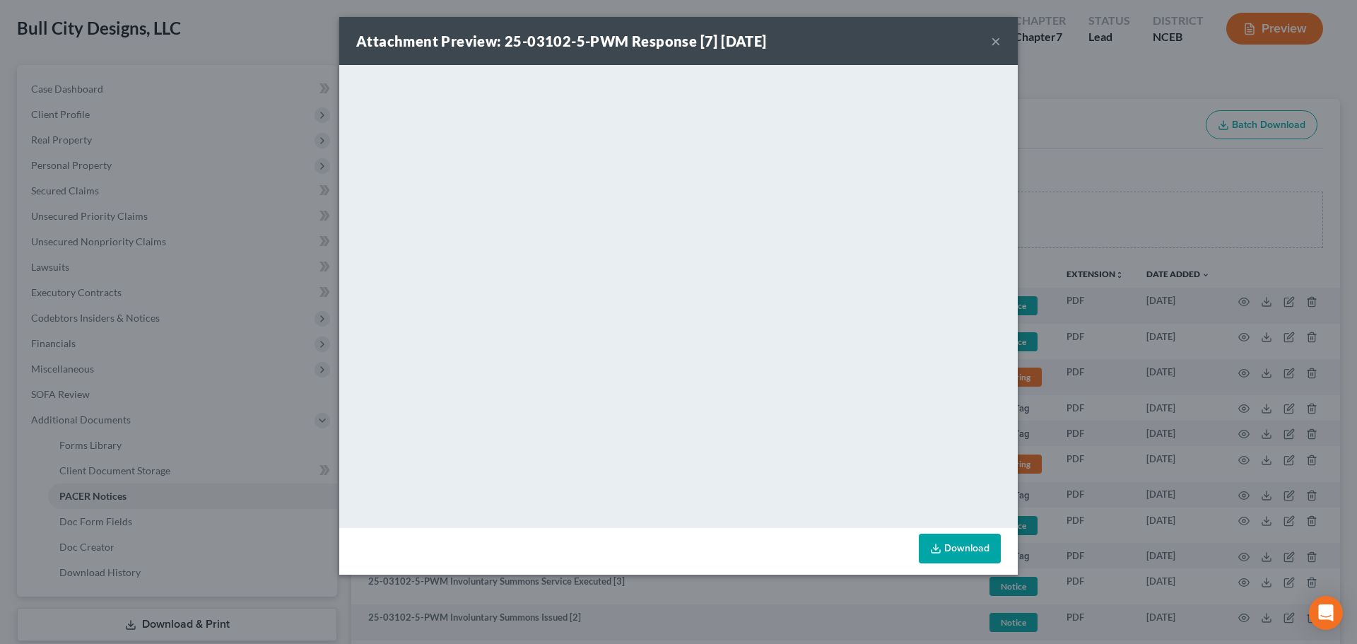
click at [995, 38] on button "×" at bounding box center [996, 41] width 10 height 17
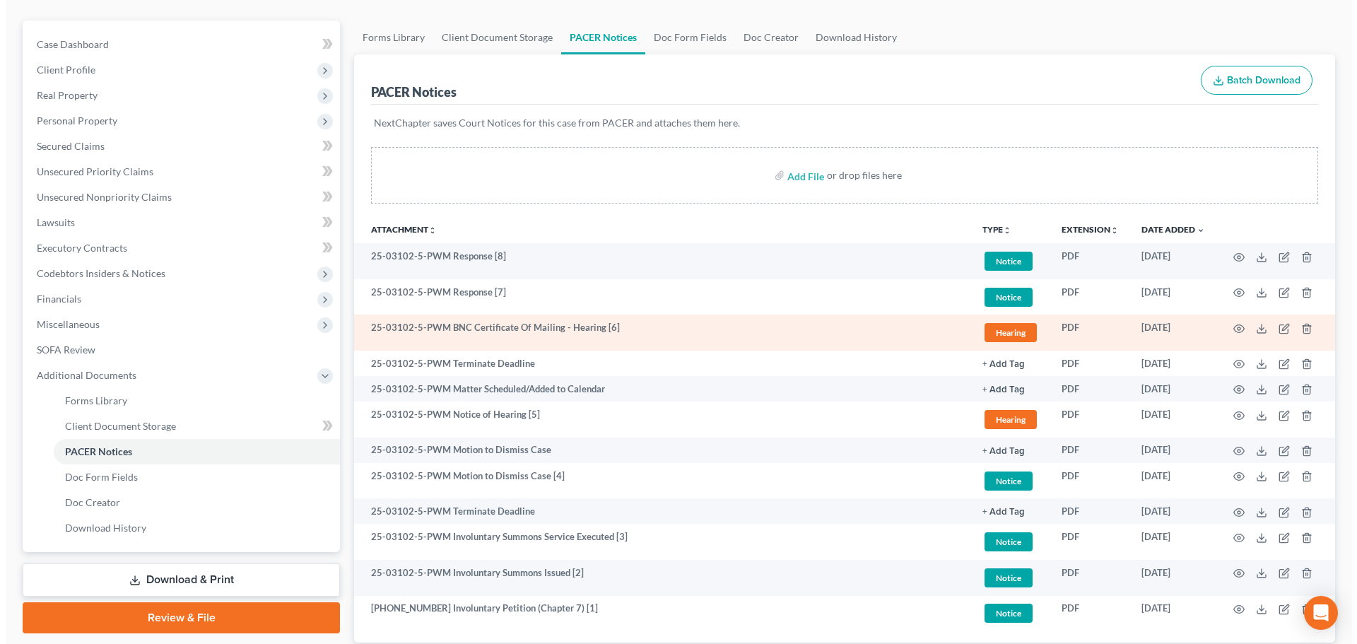
scroll to position [212, 0]
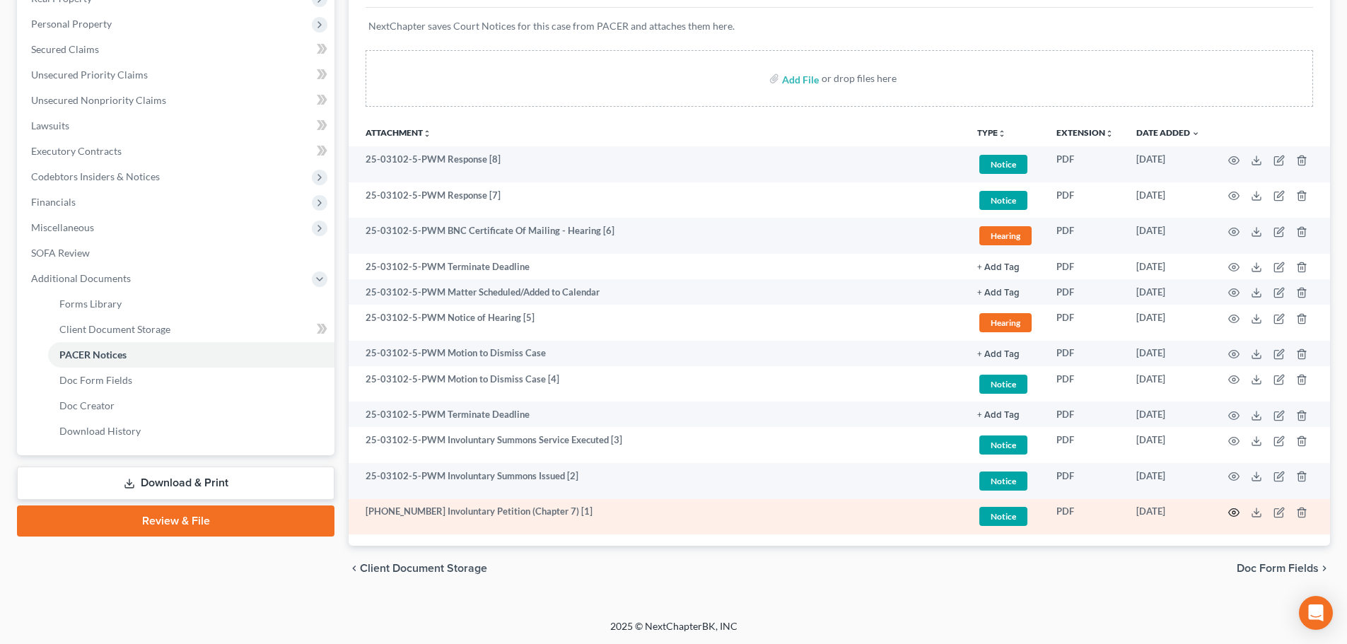
click at [1233, 516] on icon "button" at bounding box center [1234, 513] width 11 height 8
